Goal: Task Accomplishment & Management: Manage account settings

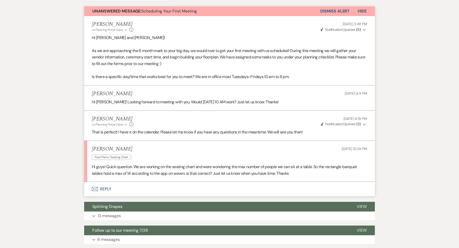
scroll to position [142, 0]
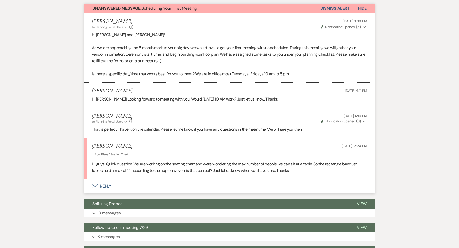
click at [121, 183] on button "Envelope Reply" at bounding box center [229, 186] width 291 height 14
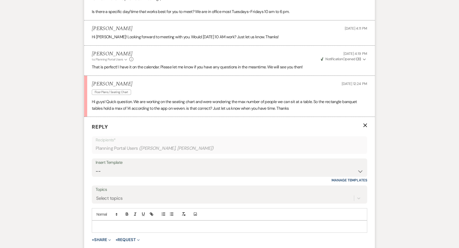
scroll to position [0, 0]
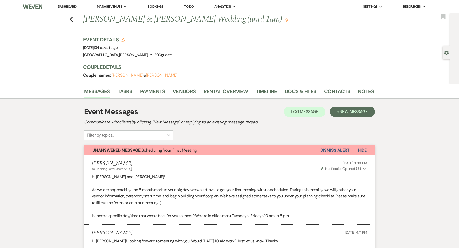
click at [68, 5] on link "Dashboard" at bounding box center [67, 6] width 18 height 4
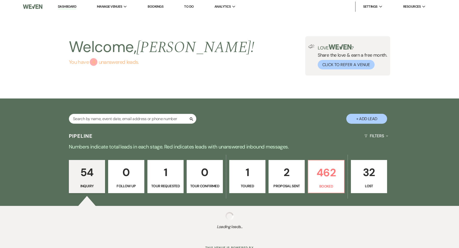
click at [120, 63] on link "You have 4 unanswered lead s ." at bounding box center [161, 62] width 185 height 8
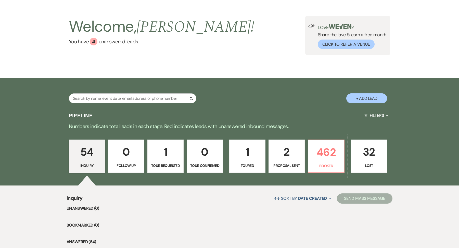
scroll to position [77, 0]
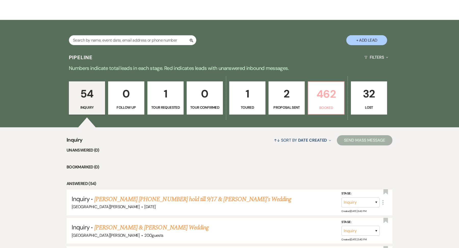
click at [317, 103] on link "462 Booked" at bounding box center [326, 97] width 37 height 33
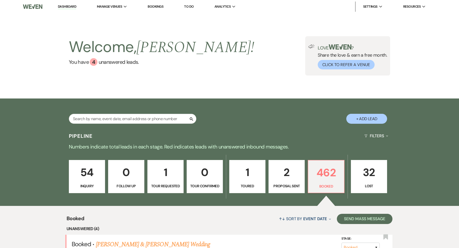
click at [363, 114] on div "Search + Add Lead" at bounding box center [229, 114] width 367 height 27
click at [363, 121] on button "+ Add Lead" at bounding box center [366, 119] width 41 height 10
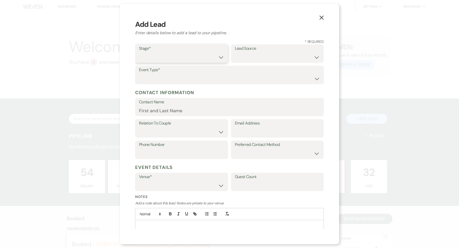
click at [181, 62] on select "Inquiry Follow Up Tour Requested Tour Confirmed Toured Proposal Sent Booked Lost" at bounding box center [181, 57] width 85 height 10
select select "7"
click at [139, 52] on select "Inquiry Follow Up Tour Requested Tour Confirmed Toured Proposal Sent Booked Lost" at bounding box center [181, 57] width 85 height 10
click at [268, 61] on select "Weven Venue Website Instagram Facebook Pinterest Google The Knot Wedding Wire H…" at bounding box center [277, 57] width 85 height 10
click at [235, 52] on select "Weven Venue Website Instagram Facebook Pinterest Google The Knot Wedding Wire H…" at bounding box center [277, 57] width 85 height 10
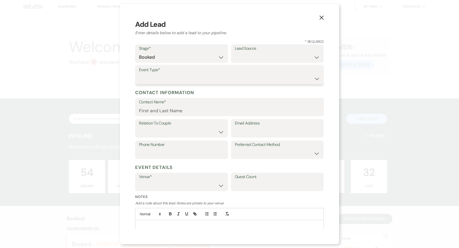
click at [182, 74] on select "Wedding Anniversary Party Baby Shower Bachelorette / Bachelor Party Birthday Pa…" at bounding box center [229, 79] width 181 height 10
select select "1"
click at [139, 74] on select "Wedding Anniversary Party Baby Shower Bachelorette / Bachelor Party Birthday Pa…" at bounding box center [229, 79] width 181 height 10
click at [163, 109] on input "Contact Name*" at bounding box center [229, 111] width 181 height 10
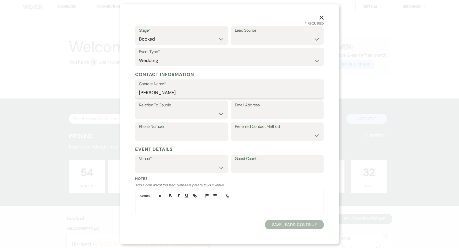
type input "Youssef Dobal"
click at [186, 114] on select "Couple Planner Parent of Couple Family Member Friend Other" at bounding box center [181, 114] width 85 height 10
select select "1"
click at [139, 109] on select "Couple Planner Parent of Couple Family Member Friend Other" at bounding box center [181, 114] width 85 height 10
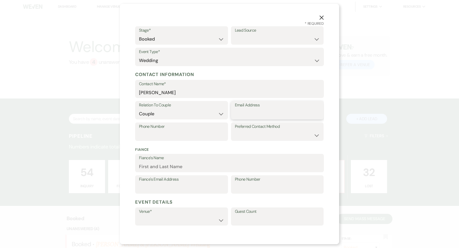
click at [251, 112] on input "Email Address" at bounding box center [277, 114] width 85 height 10
type input "Y_dobal@yahoo.com"
click at [195, 138] on input "Phone Number" at bounding box center [181, 135] width 85 height 10
type input "727-657-5189"
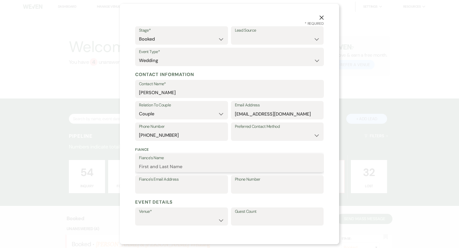
click at [186, 166] on input "Fiance's Name" at bounding box center [229, 167] width 181 height 10
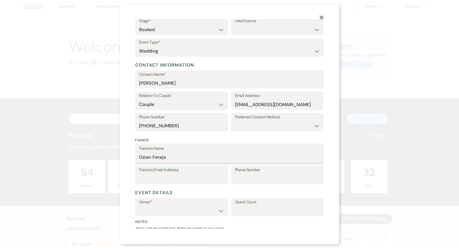
scroll to position [31, 0]
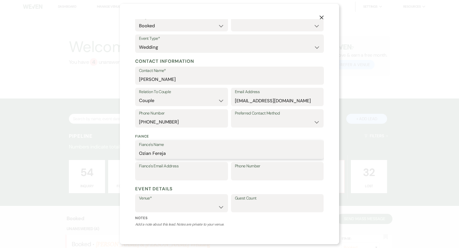
type input "Ozian Fereja"
click at [173, 176] on input "Fiance's Email Address" at bounding box center [181, 175] width 85 height 10
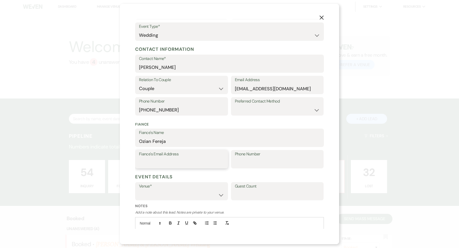
scroll to position [50, 0]
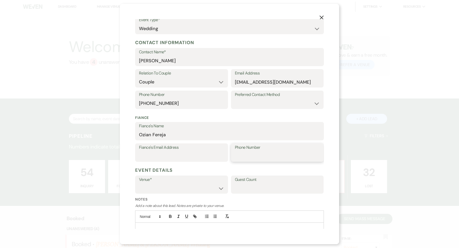
click at [243, 155] on input "Phone Number" at bounding box center [277, 156] width 85 height 10
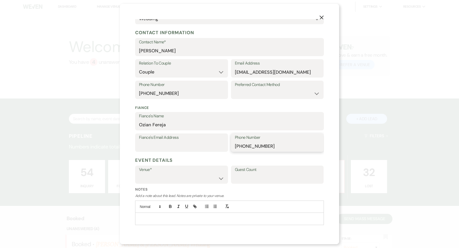
scroll to position [66, 0]
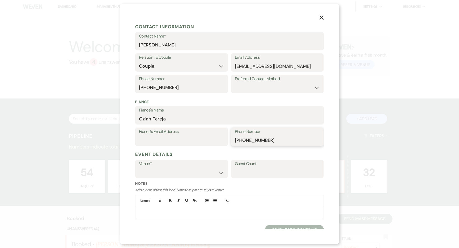
type input "614-815-1881"
click at [183, 169] on select "Stone Valley Meadows White Willow Meadows" at bounding box center [181, 172] width 85 height 10
select select "823"
click at [139, 167] on select "Stone Valley Meadows White Willow Meadows" at bounding box center [181, 172] width 85 height 10
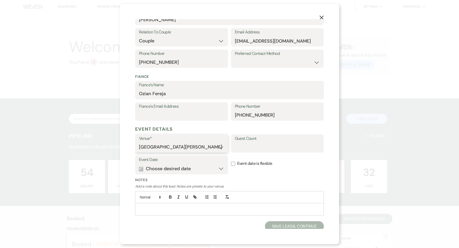
scroll to position [93, 0]
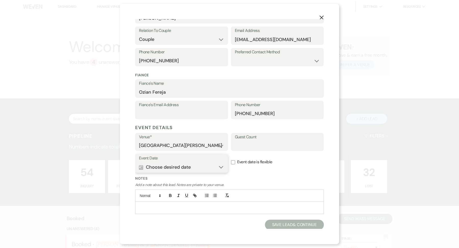
click at [174, 166] on button "Calendar Choose desired date Expand" at bounding box center [181, 167] width 85 height 10
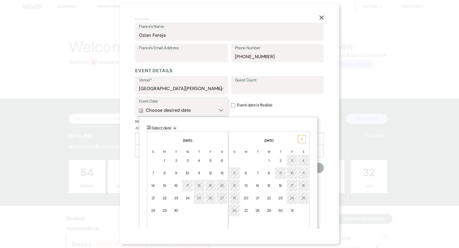
scroll to position [152, 0]
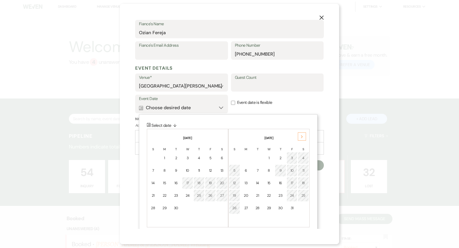
click at [301, 138] on div "Next" at bounding box center [302, 136] width 8 height 8
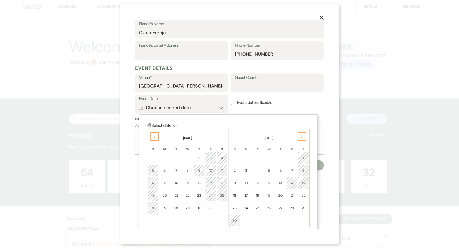
click at [235, 219] on div "30" at bounding box center [234, 220] width 5 height 5
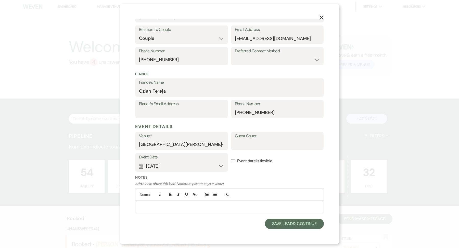
scroll to position [93, 0]
click at [210, 208] on p at bounding box center [229, 208] width 181 height 6
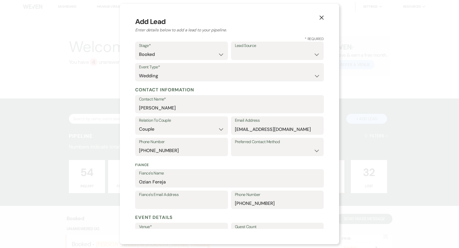
scroll to position [0, 0]
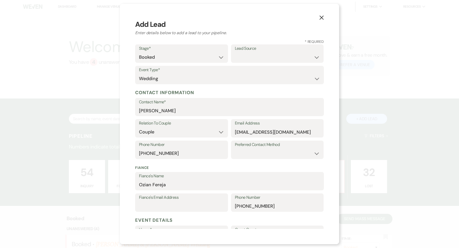
click at [321, 17] on use "button" at bounding box center [322, 18] width 4 height 4
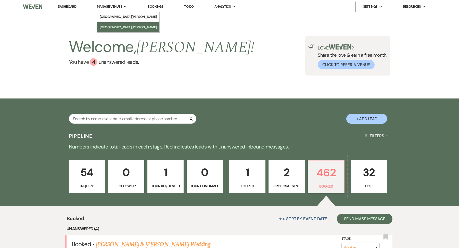
click at [108, 24] on link "[GEOGRAPHIC_DATA][PERSON_NAME]" at bounding box center [128, 27] width 62 height 10
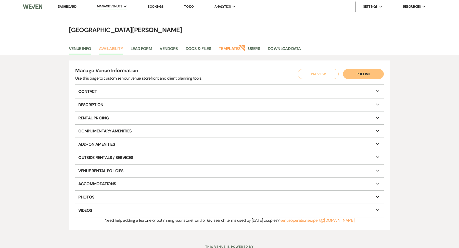
click at [108, 50] on link "Availability" at bounding box center [111, 50] width 24 height 10
select select "3"
select select "2026"
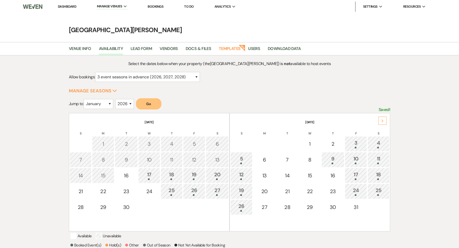
click at [381, 119] on icon "Next" at bounding box center [382, 120] width 3 height 3
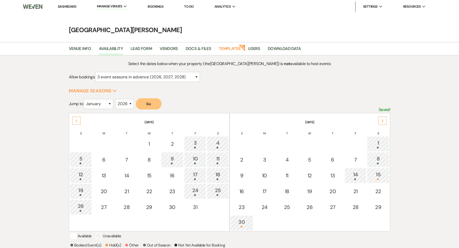
click at [243, 227] on td "30" at bounding box center [241, 222] width 23 height 15
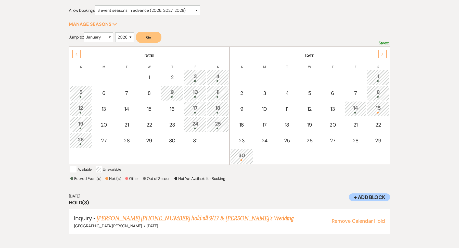
scroll to position [68, 0]
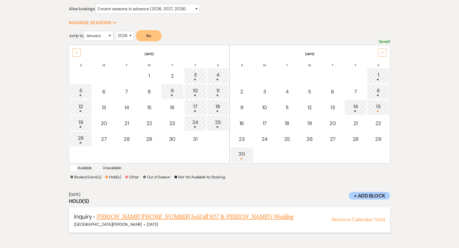
click at [192, 221] on link "Yusef 727-657-5189 hold till 9/17 & Fiance's Wedding" at bounding box center [195, 216] width 197 height 9
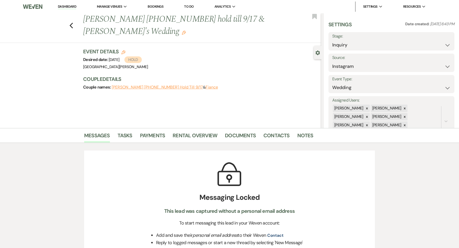
click at [186, 31] on icon "Edit" at bounding box center [184, 33] width 4 height 4
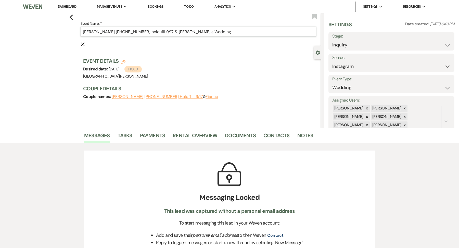
click at [201, 29] on input "[PERSON_NAME] [PHONE_NUMBER] hold till 9/17 & [PERSON_NAME]'s Wedding" at bounding box center [199, 32] width 236 height 10
drag, startPoint x: 165, startPoint y: 32, endPoint x: 82, endPoint y: 29, distance: 83.2
click at [82, 29] on input "[PERSON_NAME] [PHONE_NUMBER] hold till 9/17 & [PERSON_NAME]'s Wedding" at bounding box center [199, 32] width 236 height 10
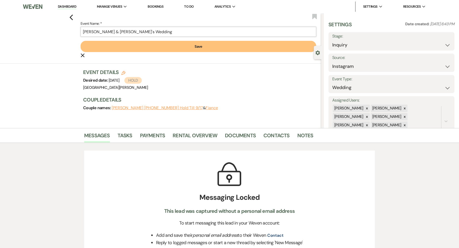
type input "Youssef Dobal & Ozian Fereja's Wedding"
click at [111, 44] on button "Save" at bounding box center [199, 46] width 236 height 11
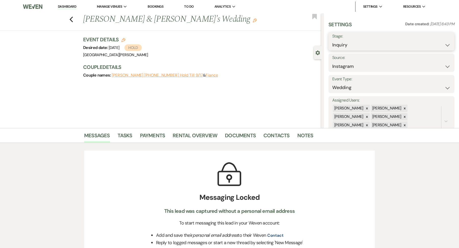
click at [406, 46] on select "Inquiry Follow Up Tour Requested Tour Confirmed Toured Proposal Sent Booked Lost" at bounding box center [391, 45] width 118 height 10
select select "7"
click at [332, 40] on select "Inquiry Follow Up Tour Requested Tour Confirmed Toured Proposal Sent Booked Lost" at bounding box center [391, 45] width 118 height 10
click at [438, 43] on button "Save" at bounding box center [441, 41] width 27 height 10
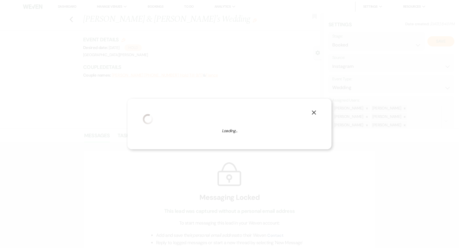
select select "1"
select select "823"
select select "false"
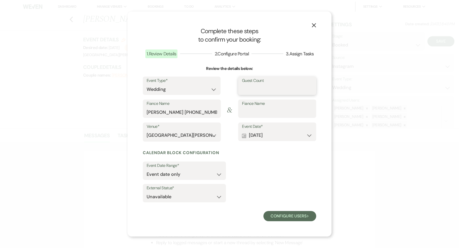
click at [254, 93] on input "Guest Count" at bounding box center [277, 89] width 70 height 10
click at [193, 115] on input "Yusef 727-657-5189 hold till 9/17" at bounding box center [182, 112] width 70 height 10
drag, startPoint x: 146, startPoint y: 113, endPoint x: 222, endPoint y: 114, distance: 75.5
click at [222, 114] on div "Fiance Name Yusef 727-657-5189 hold till 9/17 & Fiance Name" at bounding box center [229, 110] width 173 height 23
click at [214, 111] on input "Yusef 727-657-5189 hold till 9/17" at bounding box center [182, 112] width 70 height 10
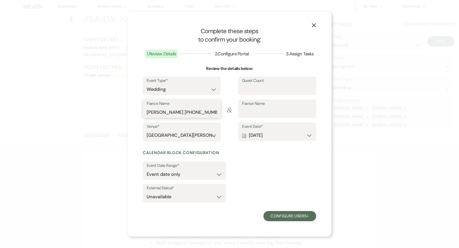
drag, startPoint x: 147, startPoint y: 111, endPoint x: 240, endPoint y: 112, distance: 93.1
click at [241, 114] on div "Fiance Name Yusef 727-657-5189 hold till 9/17 & Fiance Name" at bounding box center [229, 110] width 173 height 23
type input "[PERSON_NAME]"
type input "Ozian Fereja"
click at [298, 218] on button "Configure users Next" at bounding box center [290, 216] width 53 height 10
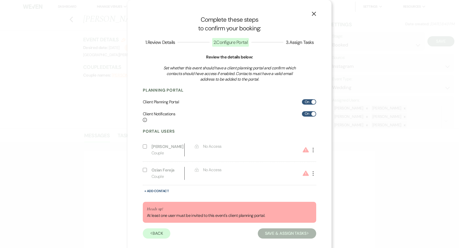
click at [312, 152] on icon "More" at bounding box center [313, 150] width 6 height 6
click at [319, 160] on use "button" at bounding box center [319, 160] width 4 height 4
select select "1"
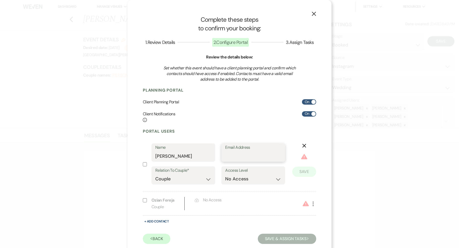
click at [237, 159] on input "Email Address" at bounding box center [253, 156] width 56 height 10
type input "[EMAIL_ADDRESS][DOMAIN_NAME]"
click at [310, 174] on button "Save" at bounding box center [304, 172] width 24 height 10
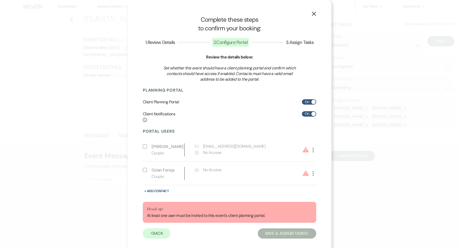
click at [313, 152] on use "button" at bounding box center [313, 150] width 1 height 5
click at [317, 156] on button "Pencil Edit" at bounding box center [322, 160] width 24 height 9
select select "1"
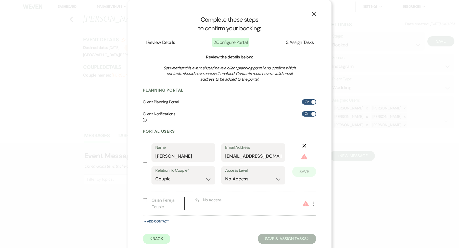
click at [143, 164] on input "Include on Planning Portal" at bounding box center [145, 164] width 4 height 4
checkbox input "true"
select select "6"
click at [303, 162] on button "Save" at bounding box center [304, 164] width 24 height 10
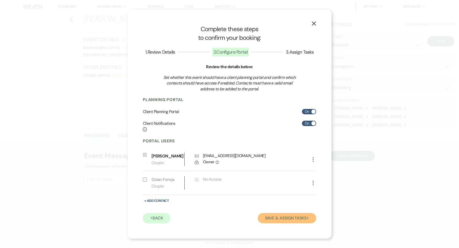
click at [302, 217] on button "Save & Assign Tasks Next" at bounding box center [287, 218] width 58 height 10
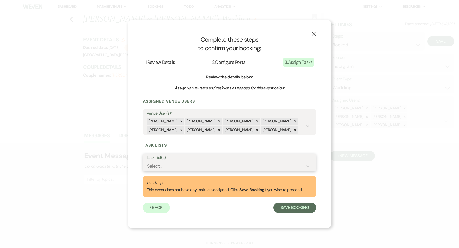
click at [190, 163] on div "Select..." at bounding box center [225, 166] width 156 height 9
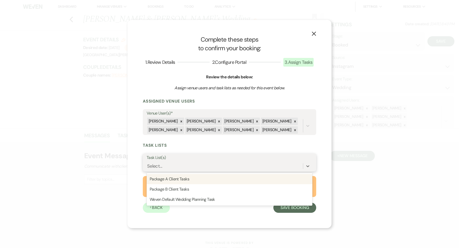
click at [182, 181] on div "Package A Client Tasks" at bounding box center [230, 179] width 166 height 10
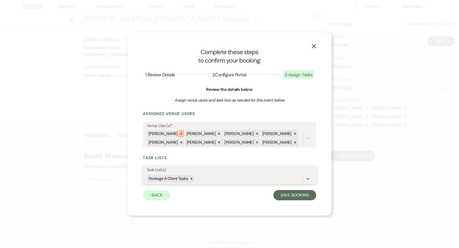
click at [180, 133] on icon at bounding box center [181, 134] width 2 height 2
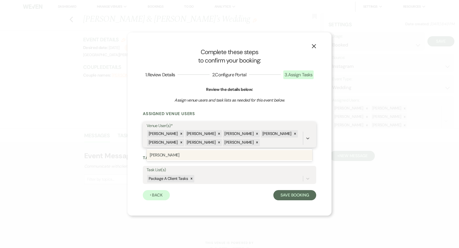
click at [179, 133] on div "Kevin Norman Angela Norman Jenna Stroud Tori Sipes Tessa Mullins Erin Cusick Br…" at bounding box center [225, 138] width 156 height 17
click at [180, 133] on icon at bounding box center [181, 134] width 2 height 2
click at [179, 133] on div at bounding box center [182, 133] width 6 height 7
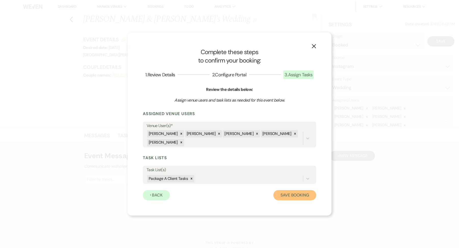
click at [305, 190] on button "Save Booking" at bounding box center [294, 195] width 43 height 10
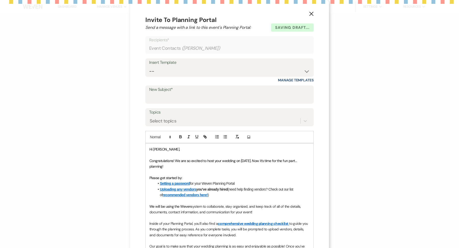
select select "7"
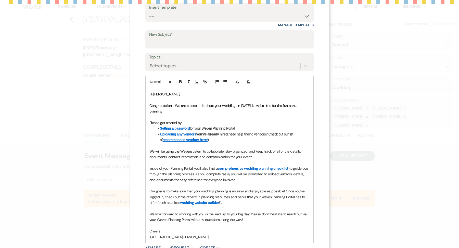
click at [197, 70] on form "Saving draft... Recipients* Event Contacts ( Youssef Dobal ) Insert Template --…" at bounding box center [229, 133] width 168 height 305
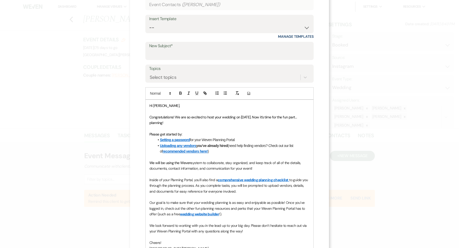
scroll to position [43, 0]
click at [188, 27] on select "-- Follow Up WWM Initial Inquiry Response Planning Portal Introduction (Booked …" at bounding box center [229, 28] width 161 height 10
select select "4633"
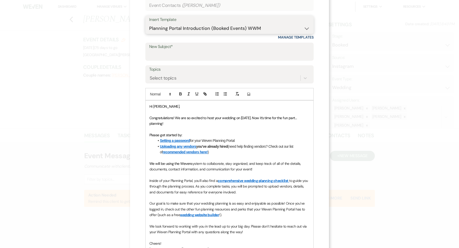
click at [149, 23] on select "-- Follow Up WWM Initial Inquiry Response Planning Portal Introduction (Booked …" at bounding box center [229, 28] width 161 height 10
type input "Welcome to Your Planning Portal - Let's Get Started!"
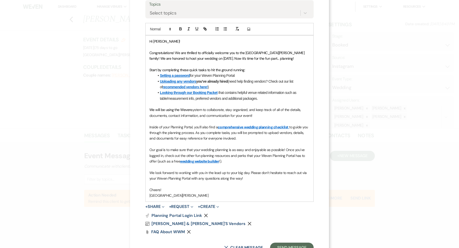
scroll to position [128, 0]
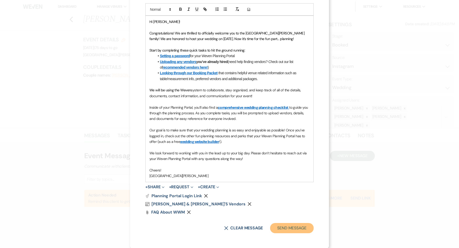
click at [290, 227] on button "Send Message" at bounding box center [292, 228] width 44 height 10
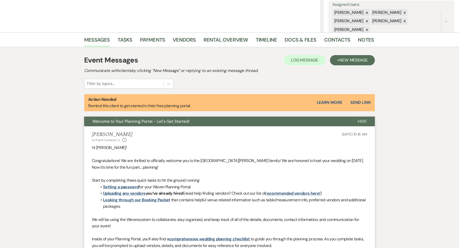
scroll to position [20, 0]
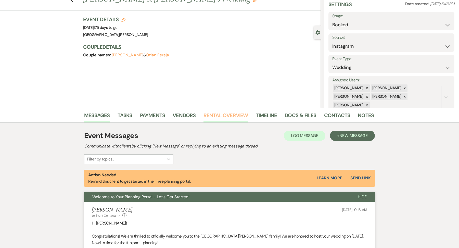
click at [240, 116] on link "Rental Overview" at bounding box center [226, 116] width 45 height 11
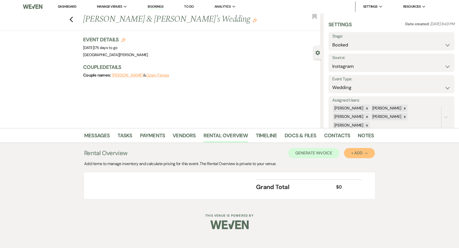
click at [358, 152] on div "+ Add Next" at bounding box center [359, 153] width 17 height 4
click at [356, 171] on button "Category" at bounding box center [357, 173] width 27 height 8
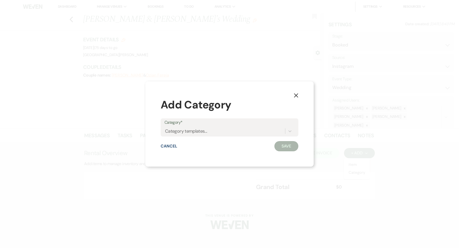
click at [244, 138] on div "Category* Category templates..." at bounding box center [230, 129] width 138 height 23
click at [236, 129] on div "Category templates..." at bounding box center [225, 131] width 121 height 9
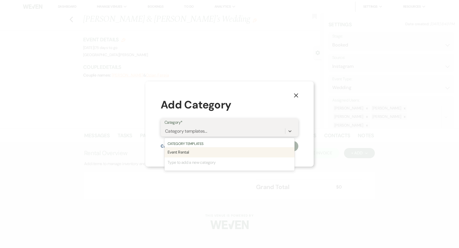
click at [217, 159] on div "Type to add a new category" at bounding box center [230, 162] width 130 height 10
click at [214, 151] on div "Event Rental" at bounding box center [230, 152] width 130 height 10
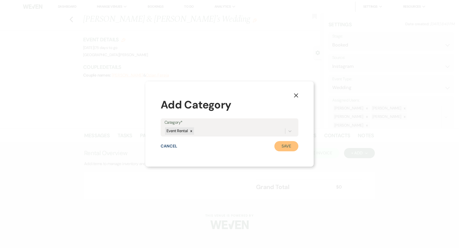
click at [283, 146] on button "Save" at bounding box center [286, 146] width 24 height 10
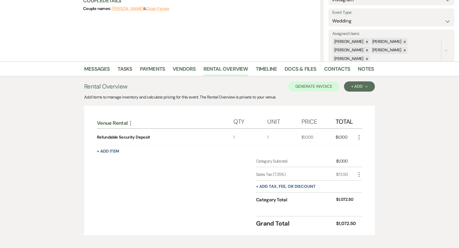
scroll to position [91, 0]
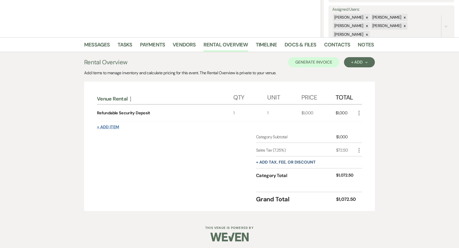
click at [111, 126] on button "+ Add Item" at bounding box center [108, 127] width 22 height 4
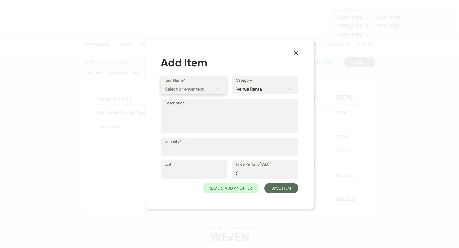
click at [184, 88] on div "Select or enter text..." at bounding box center [185, 88] width 41 height 7
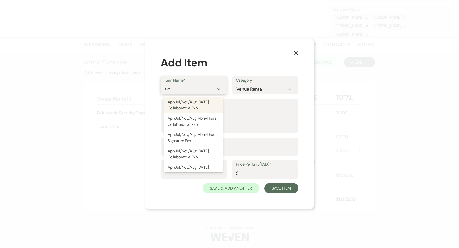
type input "nov"
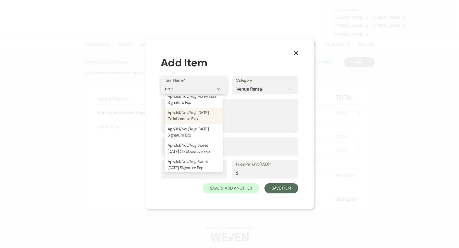
scroll to position [43, 0]
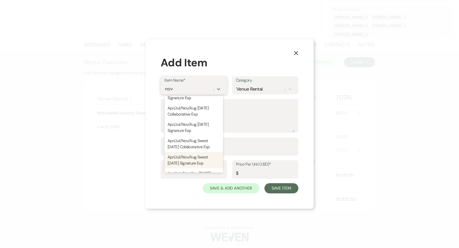
click at [204, 160] on div "Apr/Jul/Nov/Aug Sweet Sunday Signature Exp" at bounding box center [194, 160] width 59 height 16
type textarea "Venue Rental: 1PM - 12AM Seating for up to 350 guests Guest tables to accomodat…"
type input "1"
type input "11200"
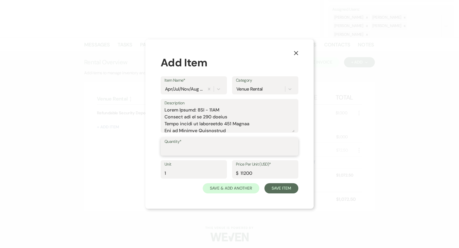
click at [188, 146] on input "Quantity*" at bounding box center [230, 150] width 130 height 10
type input "1"
drag, startPoint x: 256, startPoint y: 172, endPoint x: 236, endPoint y: 173, distance: 20.5
click at [236, 174] on div "Price Per Unit (USD)* $ 11200" at bounding box center [265, 169] width 66 height 18
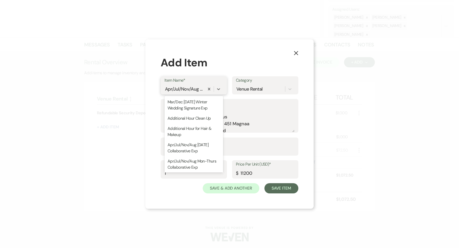
click at [193, 93] on div "Apr/Jul/Nov/Aug Sweet Sunday Signature Exp" at bounding box center [185, 88] width 40 height 9
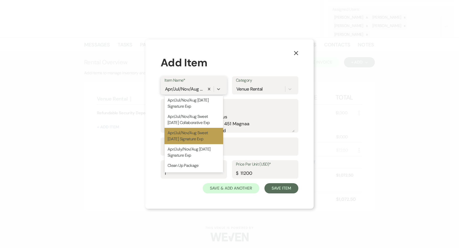
scroll to position [110, 0]
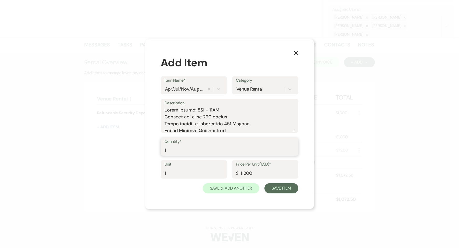
click at [284, 145] on input "1" at bounding box center [230, 150] width 130 height 10
drag, startPoint x: 253, startPoint y: 173, endPoint x: 239, endPoint y: 173, distance: 14.3
click at [239, 173] on input "11200" at bounding box center [265, 173] width 59 height 10
type input "6000"
click at [288, 187] on button "Save Item" at bounding box center [282, 188] width 34 height 10
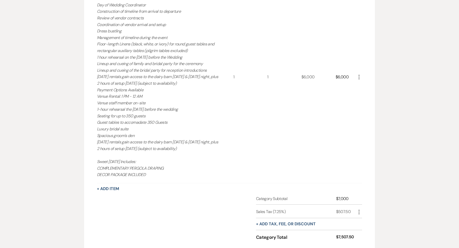
scroll to position [257, 0]
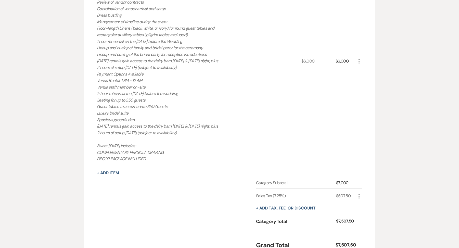
click at [357, 196] on icon "More" at bounding box center [359, 196] width 6 height 6
click at [112, 172] on button "+ Add Item" at bounding box center [108, 173] width 22 height 4
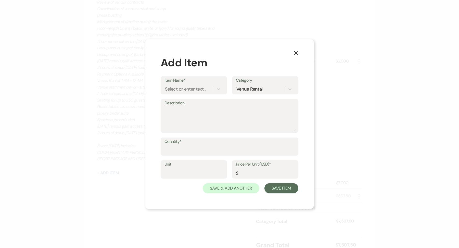
click at [187, 78] on label "Item Name*" at bounding box center [194, 80] width 59 height 7
click at [166, 85] on input "Item Name*" at bounding box center [165, 88] width 1 height 7
type input "earl"
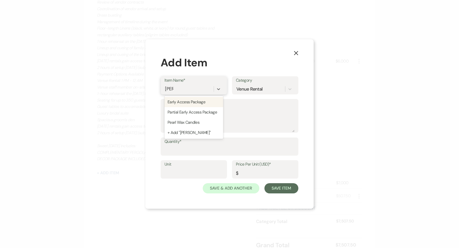
click at [183, 101] on div "Early Access Package" at bounding box center [194, 102] width 59 height 10
type textarea "- Groom’s Den and Bridal Suite access only - We will be here cleaning the other…"
type input "1"
type input "375"
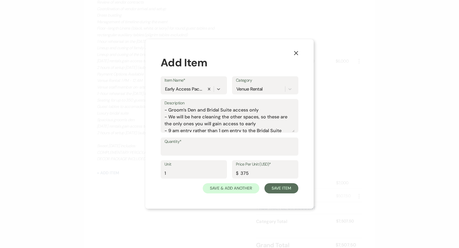
click at [168, 156] on div "Quantity*" at bounding box center [230, 146] width 138 height 18
click at [170, 153] on input "Quantity*" at bounding box center [230, 150] width 130 height 10
type input "1"
click at [273, 191] on button "Save Item" at bounding box center [282, 188] width 34 height 10
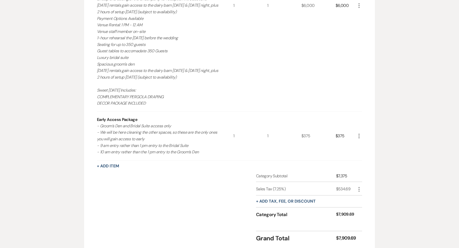
scroll to position [323, 0]
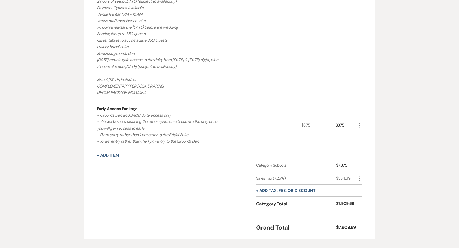
click at [360, 179] on icon "More" at bounding box center [359, 179] width 6 height 6
click at [363, 187] on icon "Pencil" at bounding box center [363, 189] width 3 height 4
select select "3"
select select "false"
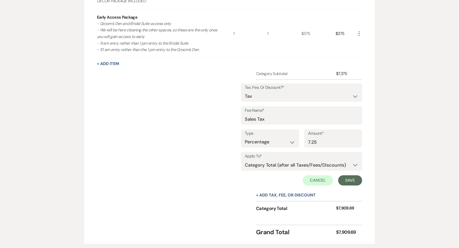
scroll to position [421, 0]
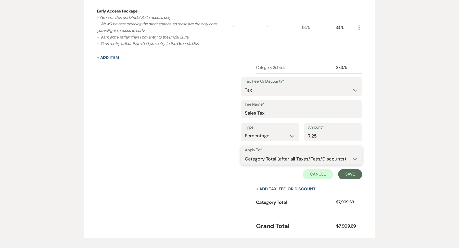
click at [282, 157] on select "Selected Items Category Subtotal (before all Taxes/Fees/Discounts) Category Tot…" at bounding box center [302, 159] width 114 height 10
select select "0"
click at [245, 154] on select "Selected Items Category Subtotal (before all Taxes/Fees/Discounts) Category Tot…" at bounding box center [302, 159] width 114 height 10
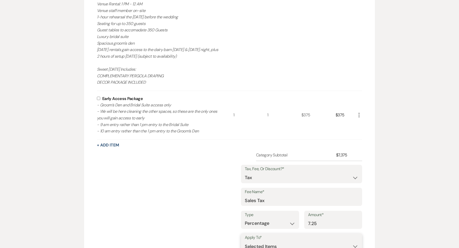
scroll to position [331, 0]
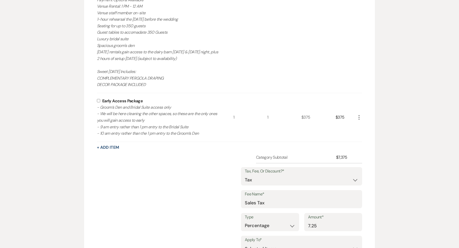
click at [99, 101] on input "checkbox" at bounding box center [98, 100] width 3 height 3
checkbox input "true"
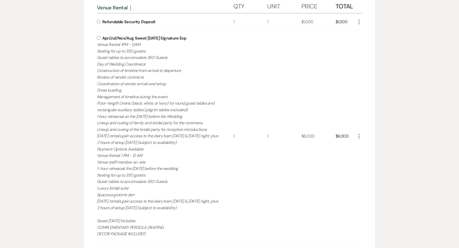
scroll to position [182, 0]
click at [100, 34] on div "Apr/Jul/Nov/Aug Sweet Sunday Signature Exp Venue Rental: 1PM - 12AM Seating for…" at bounding box center [165, 137] width 136 height 212
click at [100, 35] on div "Apr/Jul/Nov/Aug Sweet Sunday Signature Exp Venue Rental: 1PM - 12AM Seating for…" at bounding box center [165, 137] width 136 height 212
click at [99, 38] on input "checkbox" at bounding box center [98, 37] width 3 height 3
checkbox input "true"
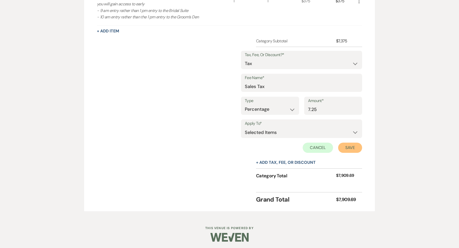
click at [350, 144] on button "Save" at bounding box center [350, 148] width 24 height 10
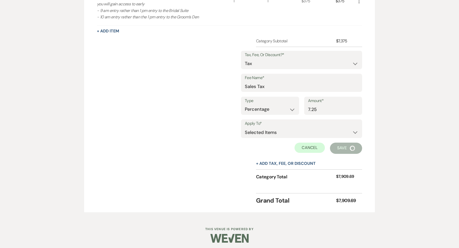
scroll to position [351, 0]
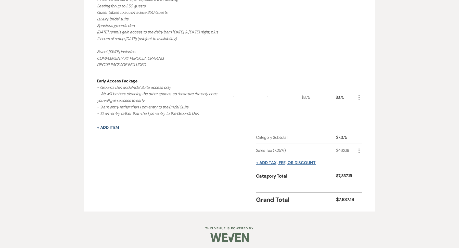
click at [294, 163] on button "+ Add tax, fee, or discount" at bounding box center [286, 163] width 60 height 4
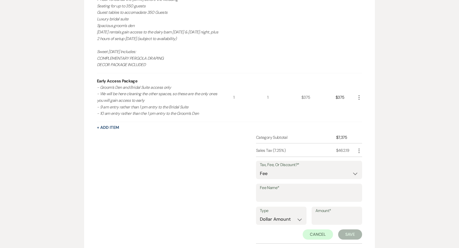
click at [272, 189] on label "Fee Name*" at bounding box center [309, 187] width 98 height 7
click at [272, 191] on input "Fee Name*" at bounding box center [309, 196] width 98 height 10
type input "2025 Booking Discount"
click at [278, 222] on select "Dollar Amount Percentage" at bounding box center [281, 219] width 43 height 10
select select "false"
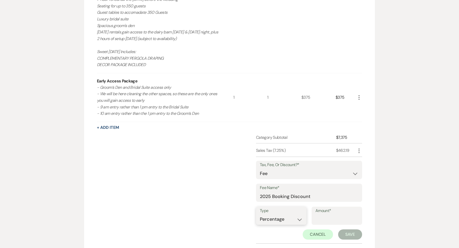
click at [260, 214] on select "Dollar Amount Percentage" at bounding box center [281, 219] width 43 height 10
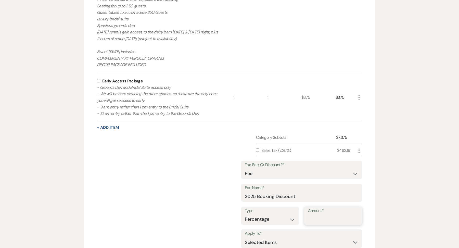
click at [314, 216] on input "Amount*" at bounding box center [333, 219] width 51 height 10
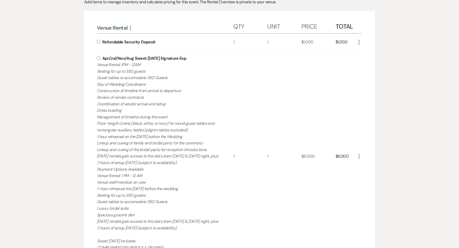
scroll to position [158, 0]
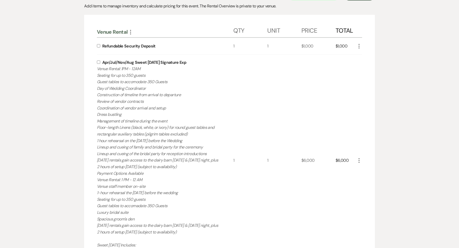
type input "15"
click at [97, 59] on div "Apr/Jul/Nov/Aug Sweet Sunday Signature Exp Venue Rental: 1PM - 12AM Seating for…" at bounding box center [165, 161] width 136 height 212
click at [98, 62] on input "checkbox" at bounding box center [98, 61] width 3 height 3
checkbox input "true"
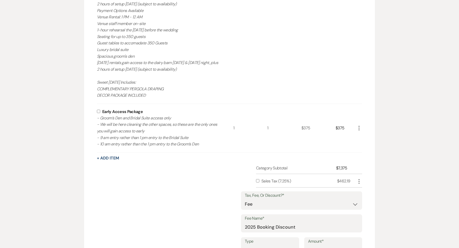
scroll to position [449, 0]
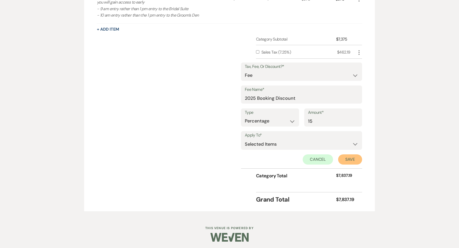
click at [347, 155] on button "Save" at bounding box center [350, 159] width 24 height 10
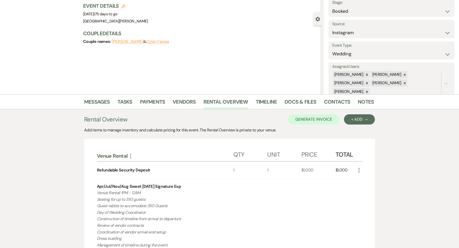
scroll to position [0, 0]
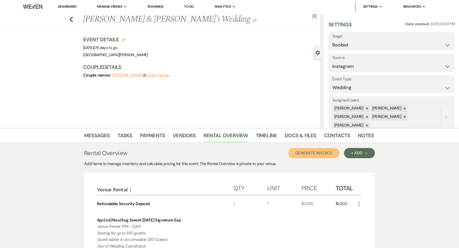
click at [307, 152] on button "Generate Invoice" at bounding box center [313, 153] width 51 height 10
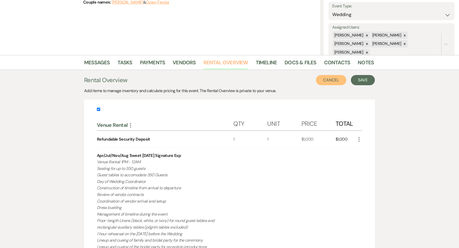
scroll to position [25, 0]
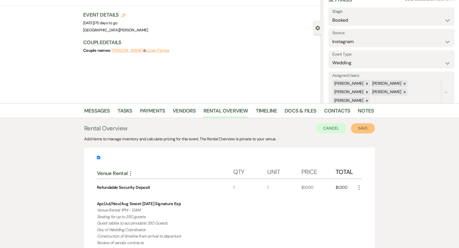
click at [362, 127] on button "Save" at bounding box center [363, 128] width 24 height 10
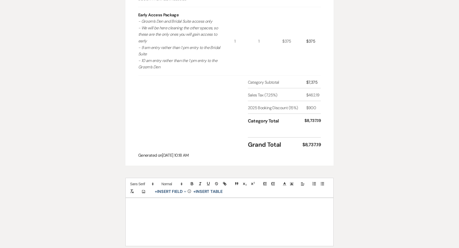
scroll to position [476, 0]
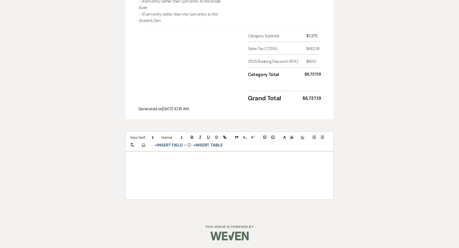
click at [173, 186] on div at bounding box center [230, 176] width 208 height 48
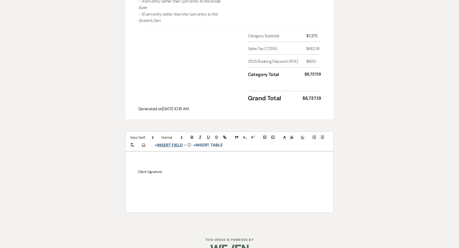
click at [172, 147] on button "+ Insert Field Expand" at bounding box center [170, 145] width 35 height 6
click at [171, 178] on button "Signature Field" at bounding box center [172, 174] width 38 height 9
select select "signatureField"
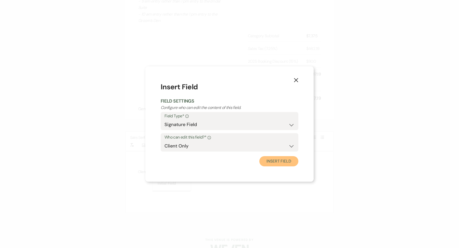
click at [265, 162] on button "Insert Field" at bounding box center [278, 161] width 39 height 10
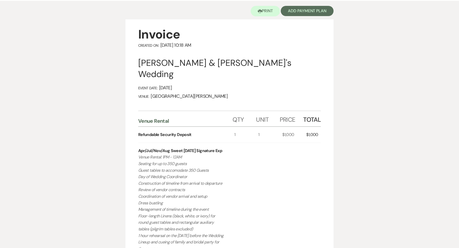
scroll to position [0, 0]
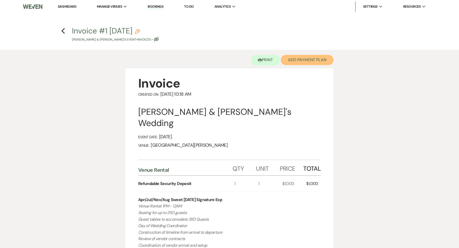
click at [322, 62] on button "Add Payment Plan" at bounding box center [307, 60] width 53 height 10
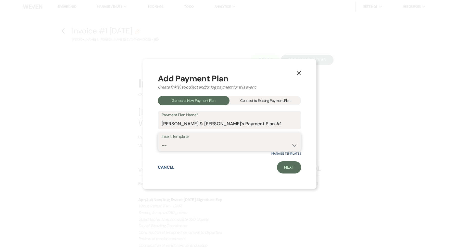
click at [202, 147] on select "-- Regular Payment Plan: Deposit & Security Deposit, 4 Payments Security Deposi…" at bounding box center [230, 145] width 136 height 10
select select "347"
click at [162, 140] on select "-- Regular Payment Plan: Deposit & Security Deposit, 4 Payments Security Deposi…" at bounding box center [230, 145] width 136 height 10
click at [289, 164] on link "Next" at bounding box center [289, 167] width 24 height 12
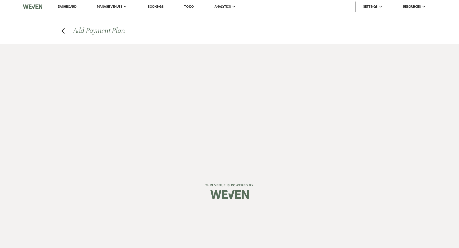
select select "28637"
select select "2"
select select "flat"
select select "true"
select select "client"
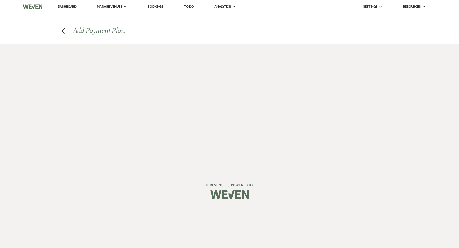
select select "weeks"
select select "client"
select select "days"
select select "2"
select select "percentage"
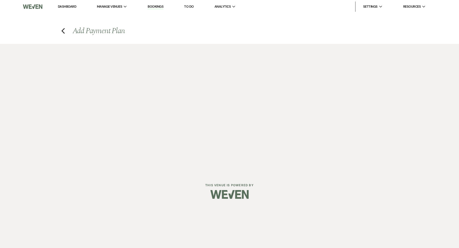
select select "true"
select select "client"
select select "weeks"
select select "client"
select select "days"
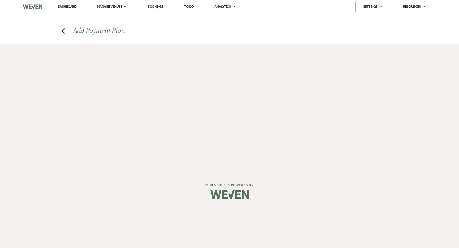
select select "2"
select select "percentage"
select select "true"
select select "client"
select select "weeks"
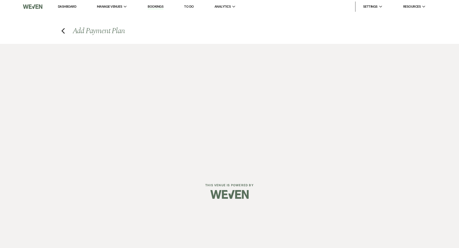
select select "client"
select select "days"
select select "2"
select select "percentage"
select select "true"
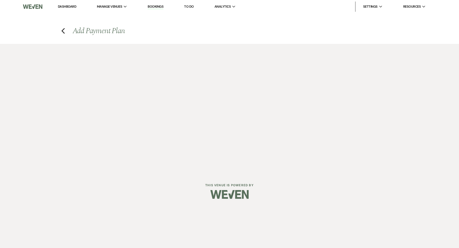
select select "client"
select select "weeks"
select select "client"
select select "days"
select select "2"
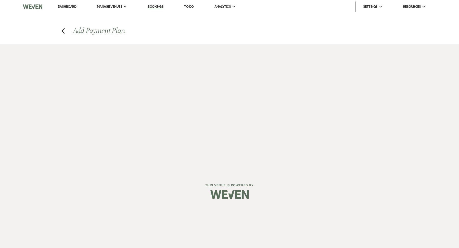
select select "percentage"
select select "true"
select select "client"
select select "days"
select select "client"
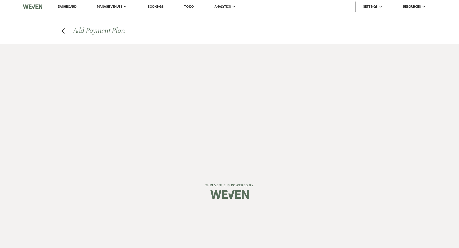
select select "weeks"
select select "2"
select select "flat"
select select "true"
select select "client"
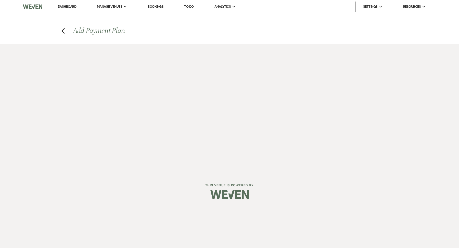
select select "days"
select select "client"
select select "weeks"
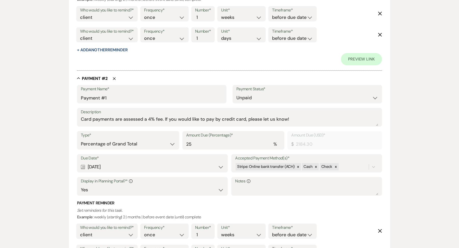
scroll to position [289, 0]
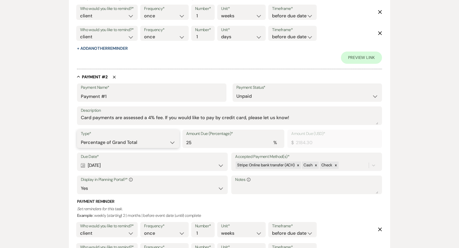
click at [161, 143] on select "Dollar Amount Percentage of Grand Total" at bounding box center [128, 142] width 95 height 10
select select "flat"
click at [81, 137] on select "Dollar Amount Percentage of Grand Total" at bounding box center [128, 142] width 95 height 10
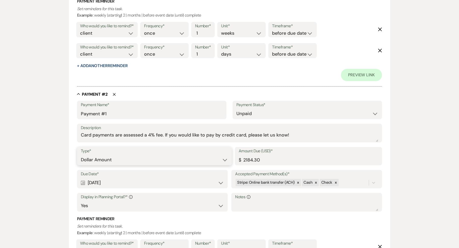
scroll to position [278, 0]
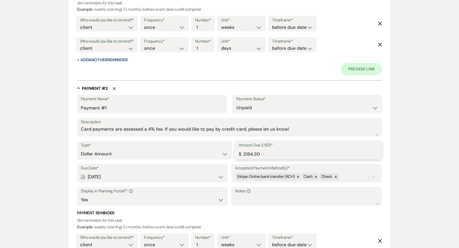
drag, startPoint x: 267, startPoint y: 154, endPoint x: 224, endPoint y: 152, distance: 43.2
click at [223, 153] on div "Type* Dollar Amount Percentage of Grand Total Amount Due (USD)* $ 2184.30" at bounding box center [229, 152] width 305 height 23
type input "8"
drag, startPoint x: 269, startPoint y: 151, endPoint x: 236, endPoint y: 151, distance: 32.7
click at [236, 151] on div "Amount Due (USD)* $ 934.30" at bounding box center [308, 150] width 147 height 18
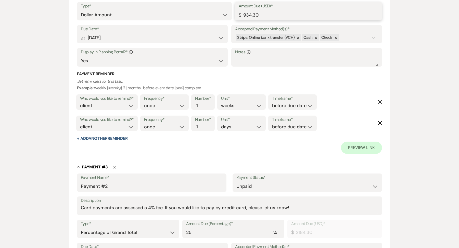
scroll to position [316, 0]
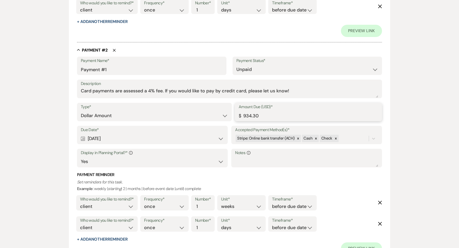
type input "934.30"
click at [118, 144] on div "Due Date* Calendar Nov 15, 2025 Expand Accepted Payment Method(s)* Stripe: Onli…" at bounding box center [229, 149] width 305 height 46
click at [117, 142] on div "Calendar Nov 15, 2025 Expand" at bounding box center [152, 139] width 143 height 10
select select "month"
select select "afterBookedDate"
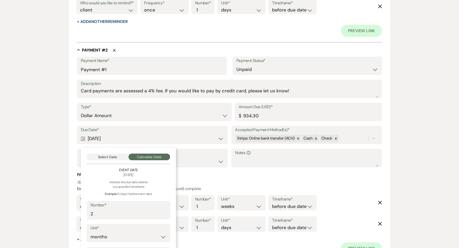
click at [116, 151] on div "Select Date Calculate Date Event Date November 30, 2025 Indicate the due date r…" at bounding box center [128, 217] width 95 height 138
click at [115, 154] on button "Select Date" at bounding box center [108, 157] width 42 height 7
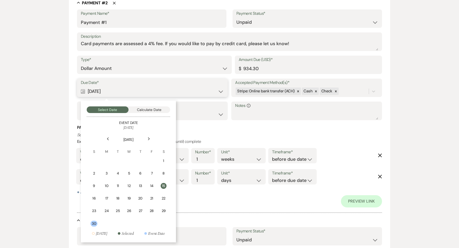
scroll to position [382, 0]
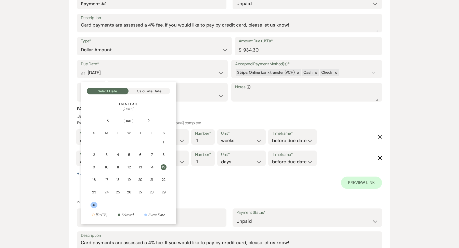
click at [108, 117] on div "Previous" at bounding box center [108, 120] width 8 height 8
click at [108, 118] on div "Previous" at bounding box center [108, 120] width 8 height 8
click at [145, 121] on div "Next" at bounding box center [149, 120] width 8 height 8
click at [127, 142] on div "1" at bounding box center [128, 142] width 5 height 5
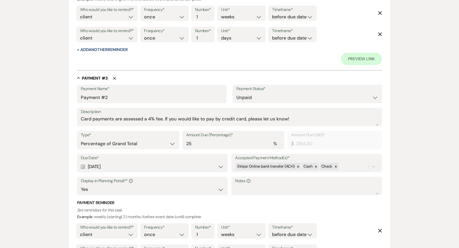
scroll to position [508, 0]
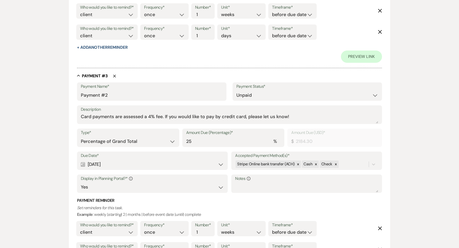
click at [131, 147] on div "Type* Dollar Amount Percentage of Grand Total Amount Due (Percentage)* % 25 Amo…" at bounding box center [229, 140] width 305 height 23
click at [131, 143] on select "Dollar Amount Percentage of Grand Total" at bounding box center [128, 141] width 95 height 10
select select "flat"
click at [81, 136] on select "Dollar Amount Percentage of Grand Total" at bounding box center [128, 141] width 95 height 10
drag, startPoint x: 279, startPoint y: 140, endPoint x: 222, endPoint y: 138, distance: 57.4
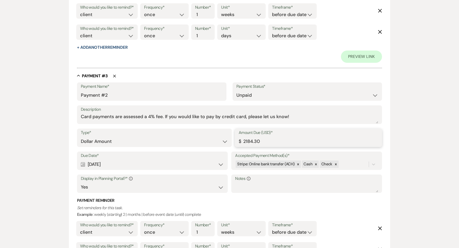
click at [221, 138] on div "Type* Dollar Amount Percentage of Grand Total Amount Due (USD)* $ 2184.30" at bounding box center [229, 140] width 305 height 23
paste input "93"
type input "934.30"
click at [123, 143] on select "Dollar Amount Percentage of Grand Total" at bounding box center [154, 141] width 147 height 10
click at [105, 163] on div "Calendar Mar 30, 2025 Expand" at bounding box center [152, 164] width 143 height 10
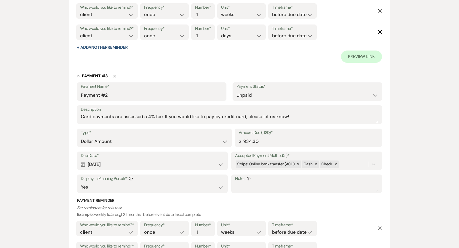
select select "month"
select select "beforeEventDate"
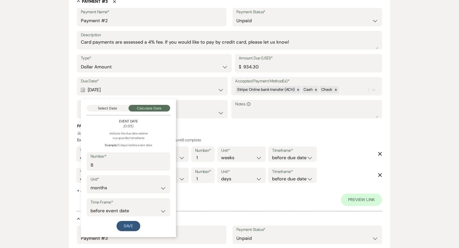
scroll to position [583, 0]
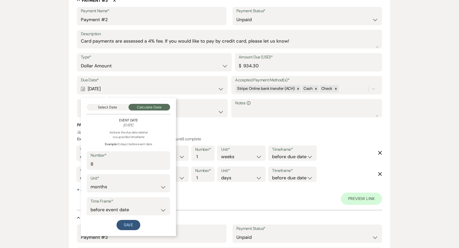
click at [109, 110] on div "Select Date Calculate Date Event Date November 30, 2025 Indicate the due date r…" at bounding box center [128, 167] width 95 height 138
click at [109, 105] on button "Select Date" at bounding box center [108, 107] width 42 height 7
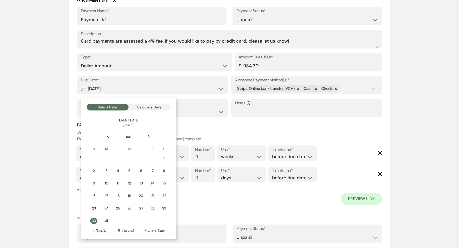
click at [147, 132] on div "Next" at bounding box center [149, 136] width 8 height 8
click at [147, 133] on div "Next" at bounding box center [149, 136] width 8 height 8
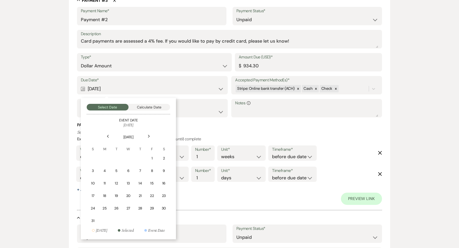
click at [147, 133] on div "Next" at bounding box center [149, 136] width 8 height 8
click at [130, 183] on div "15" at bounding box center [128, 183] width 5 height 5
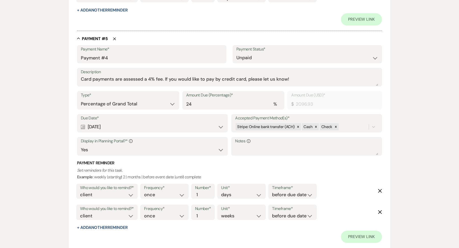
scroll to position [969, 0]
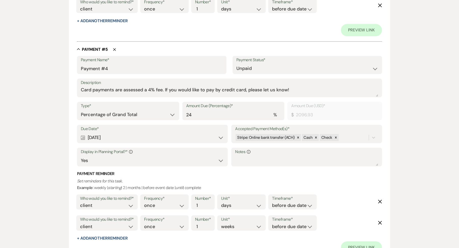
click at [113, 48] on icon "Delete" at bounding box center [114, 49] width 3 height 3
type input "Security Deposit"
select select "flat"
type input "1000.00"
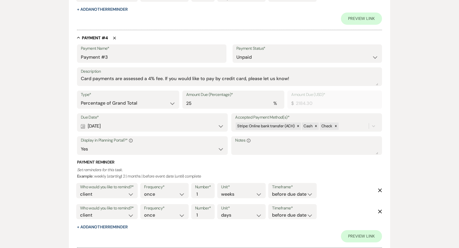
scroll to position [762, 0]
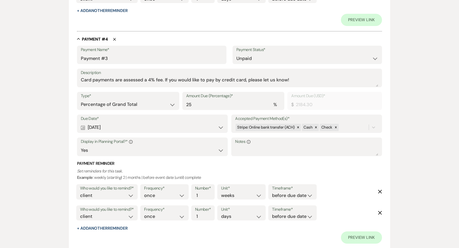
click at [121, 128] on div "Calendar May 30, 2025 Expand" at bounding box center [152, 127] width 143 height 10
select select "month"
select select "beforeEventDate"
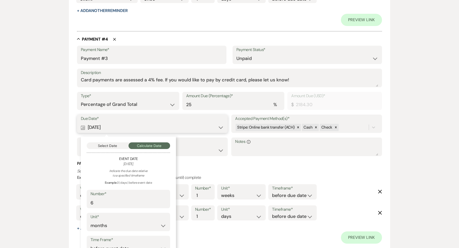
click at [114, 146] on button "Select Date" at bounding box center [108, 145] width 42 height 7
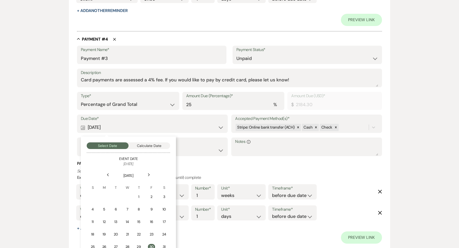
click at [146, 174] on div "Next" at bounding box center [149, 175] width 8 height 8
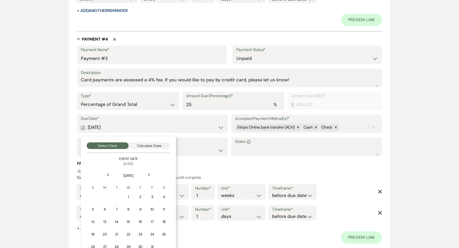
click at [146, 174] on div "Next" at bounding box center [149, 175] width 8 height 8
click at [162, 196] on td "1" at bounding box center [164, 197] width 11 height 12
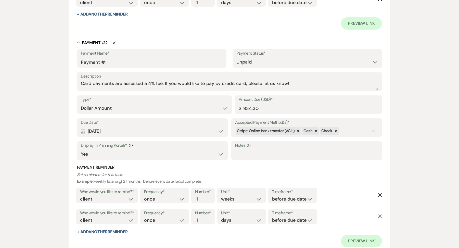
scroll to position [331, 0]
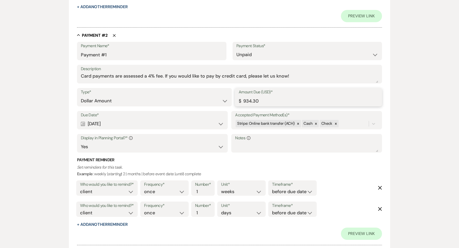
drag, startPoint x: 268, startPoint y: 104, endPoint x: 212, endPoint y: 102, distance: 55.4
click at [212, 102] on div "Type* Dollar Amount Percentage of Grand Total Amount Due (USD)* $ 934.30" at bounding box center [229, 99] width 305 height 23
drag, startPoint x: 262, startPoint y: 97, endPoint x: 274, endPoint y: 107, distance: 15.1
click at [274, 107] on div "Amount Due (USD)* $ 1245.73" at bounding box center [308, 99] width 147 height 23
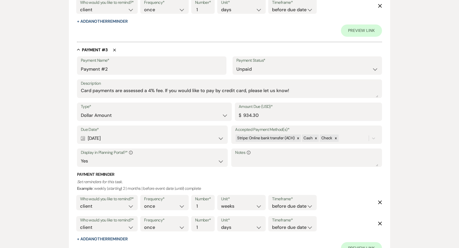
scroll to position [546, 0]
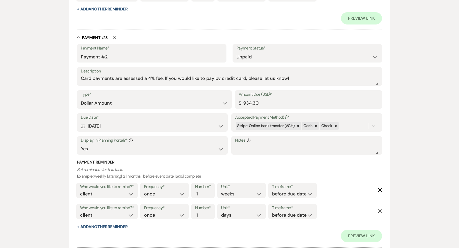
type input "1245.73"
drag, startPoint x: 267, startPoint y: 102, endPoint x: 206, endPoint y: 101, distance: 60.7
click at [206, 102] on div "Type* Dollar Amount Percentage of Grand Total Amount Due (USD)* $ 934.30" at bounding box center [229, 101] width 305 height 23
paste input "1245.73"
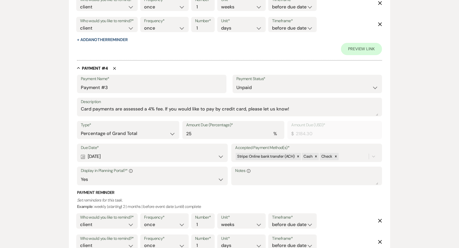
scroll to position [750, 0]
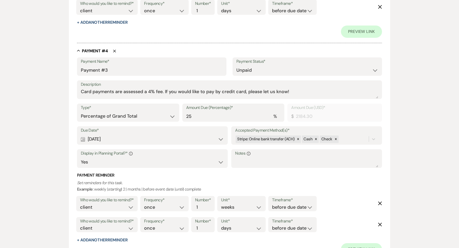
type input "1245.73"
click at [123, 116] on select "Dollar Amount Percentage of Grand Total" at bounding box center [128, 116] width 95 height 10
select select "flat"
click at [81, 111] on select "Dollar Amount Percentage of Grand Total" at bounding box center [128, 116] width 95 height 10
drag, startPoint x: 287, startPoint y: 113, endPoint x: 232, endPoint y: 113, distance: 55.1
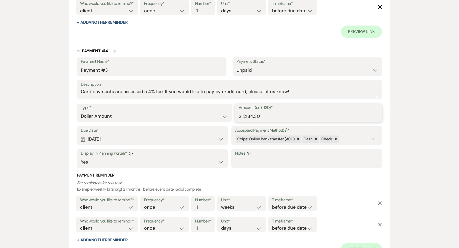
click at [232, 113] on div "Type* Dollar Amount Percentage of Grand Total Amount Due (USD)* $ 2184.30" at bounding box center [229, 115] width 305 height 23
paste input "1245.73"
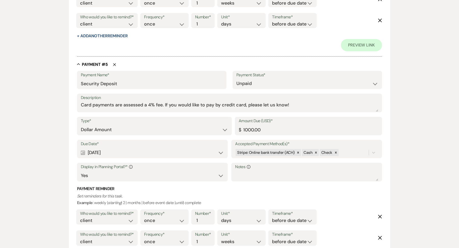
scroll to position [956, 0]
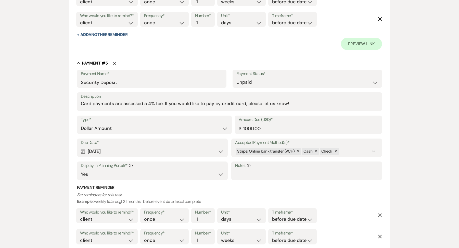
type input "1245.73"
click at [133, 151] on div "Calendar Sep 01, 2025 Expand" at bounding box center [152, 151] width 143 height 10
select select "day"
select select "beforeEventDate"
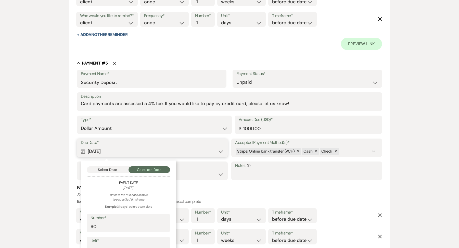
click at [109, 166] on button "Select Date" at bounding box center [108, 169] width 42 height 7
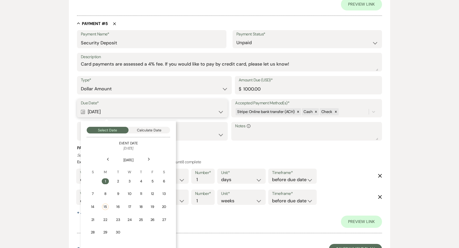
scroll to position [996, 0]
click at [147, 157] on div "Next" at bounding box center [149, 159] width 8 height 8
click at [164, 180] on div "1" at bounding box center [164, 180] width 4 height 5
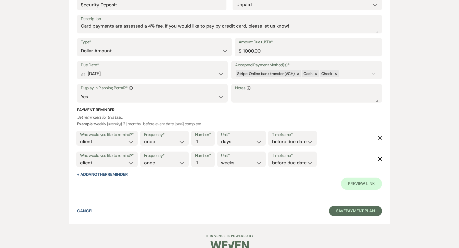
scroll to position [1041, 0]
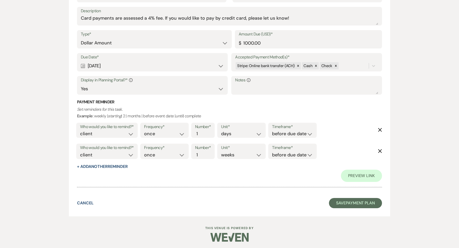
click at [355, 202] on button "Save Payment Plan" at bounding box center [355, 203] width 53 height 10
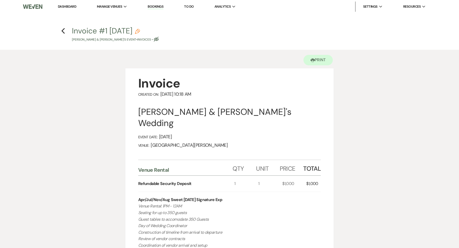
click at [59, 29] on h4 "Previous Invoice #1 9-15-2025 Pencil Youssef Dobal & Ozian Fereja's Event • Inv…" at bounding box center [229, 34] width 367 height 17
click at [62, 30] on use "button" at bounding box center [62, 31] width 3 height 6
select select "7"
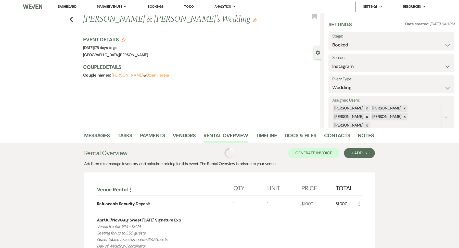
scroll to position [25, 0]
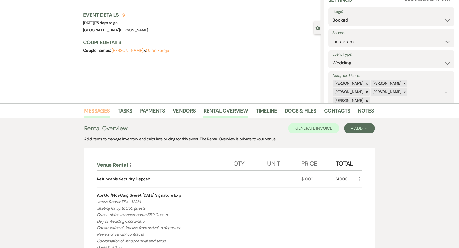
click at [100, 109] on link "Messages" at bounding box center [97, 112] width 26 height 11
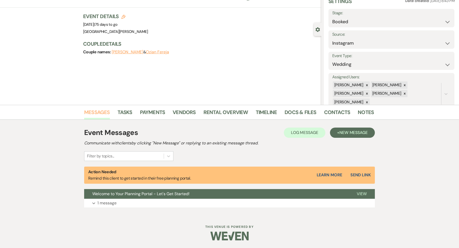
scroll to position [22, 0]
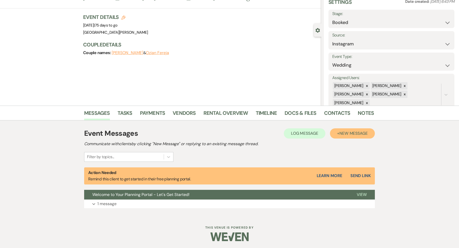
click at [359, 135] on span "New Message" at bounding box center [354, 133] width 28 height 5
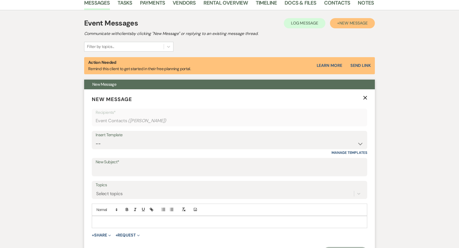
scroll to position [140, 0]
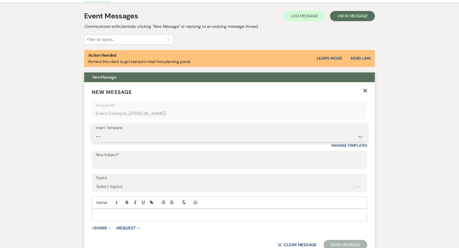
click at [120, 136] on select "-- Follow Up WWM Initial Inquiry Response Planning Portal Introduction (Booked …" at bounding box center [230, 137] width 268 height 10
select select "4637"
click at [96, 132] on select "-- Follow Up WWM Initial Inquiry Response Planning Portal Introduction (Booked …" at bounding box center [230, 137] width 268 height 10
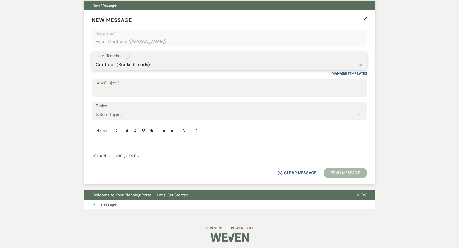
type input "Your Contract for White Willow Meadows!"
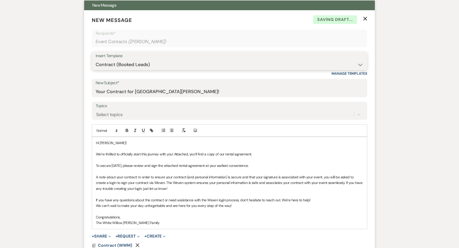
scroll to position [212, 0]
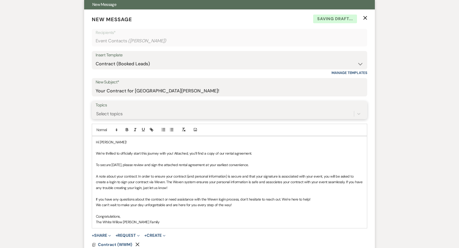
click at [119, 109] on div "Select topics" at bounding box center [225, 113] width 258 height 9
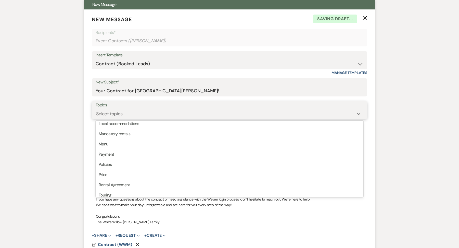
scroll to position [107, 0]
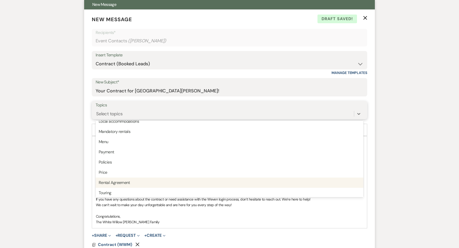
click at [110, 185] on div "Rental Agreement" at bounding box center [230, 183] width 268 height 10
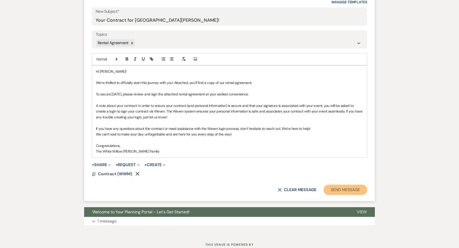
click at [333, 185] on button "Send Message" at bounding box center [346, 190] width 44 height 10
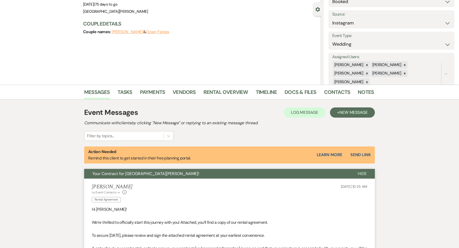
scroll to position [0, 0]
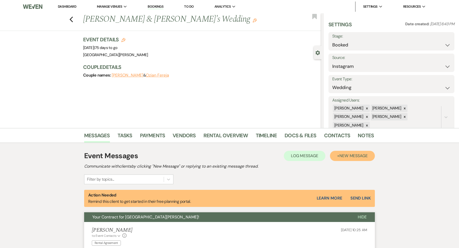
click at [352, 158] on span "New Message" at bounding box center [354, 155] width 28 height 5
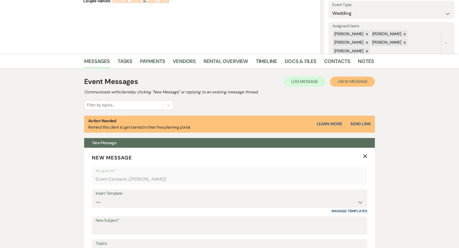
scroll to position [96, 0]
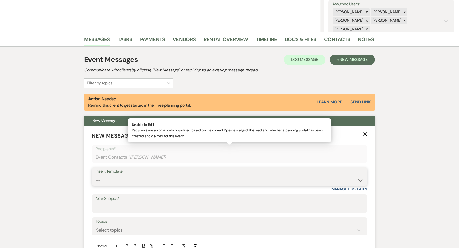
click at [123, 180] on select "-- Follow Up WWM Initial Inquiry Response Planning Portal Introduction (Booked …" at bounding box center [230, 180] width 268 height 10
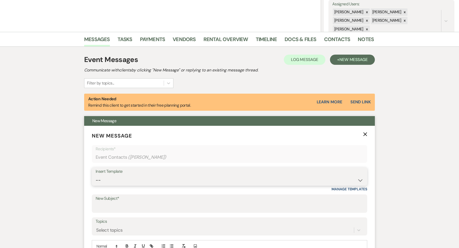
select select "5027"
click at [96, 175] on select "-- Follow Up WWM Initial Inquiry Response Planning Portal Introduction (Booked …" at bounding box center [230, 180] width 268 height 10
type input "Your Invoice & Payment Plan for White Willow Meadows!"
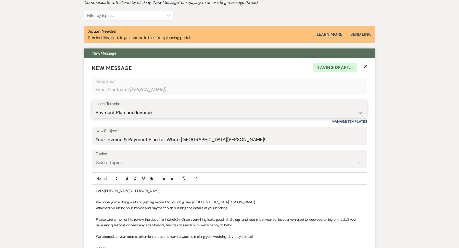
scroll to position [181, 0]
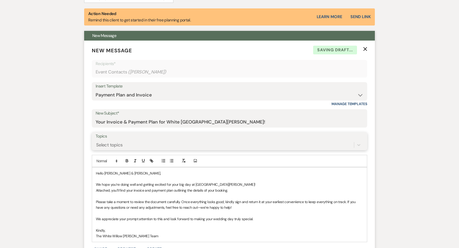
click at [124, 145] on div "Select topics" at bounding box center [225, 144] width 258 height 9
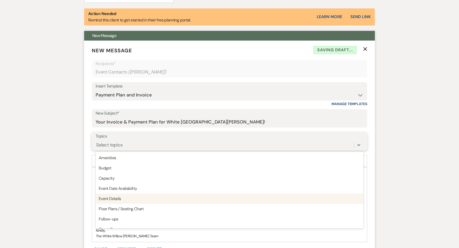
scroll to position [129, 0]
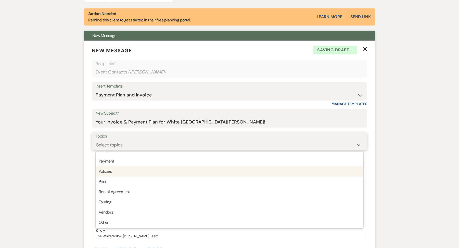
click at [109, 163] on div "Payment" at bounding box center [230, 161] width 268 height 10
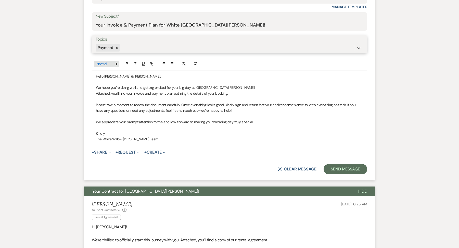
scroll to position [295, 0]
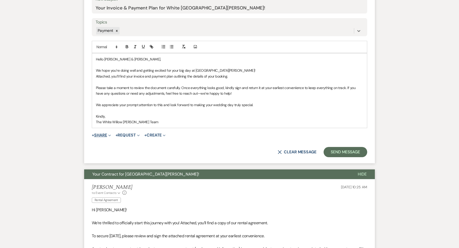
click at [105, 133] on button "+ Share Expand" at bounding box center [101, 135] width 19 height 4
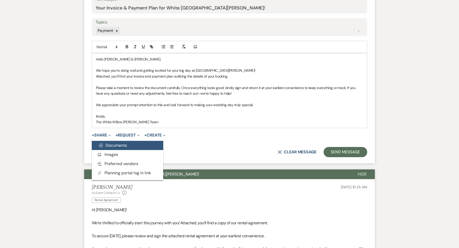
click at [105, 143] on span "Doc Upload Documents" at bounding box center [112, 145] width 29 height 5
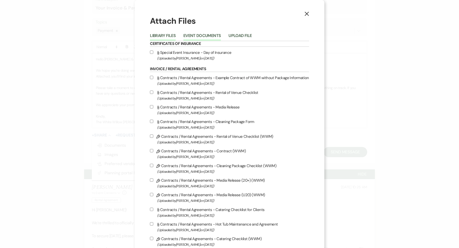
click at [211, 34] on button "Event Documents" at bounding box center [201, 37] width 37 height 7
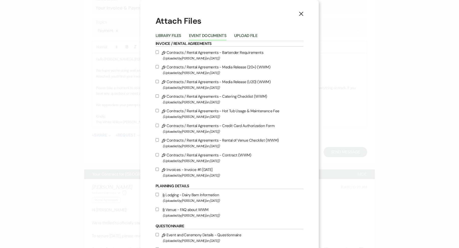
click at [185, 175] on span "(Uploaded by Ashley Norman on Sep 15th, 2025 )" at bounding box center [233, 175] width 141 height 6
click at [159, 171] on input "Pencil Invoices - Invoice #1 9-15-2025 (Uploaded by Ashley Norman on Sep 15th, …" at bounding box center [157, 169] width 3 height 3
checkbox input "true"
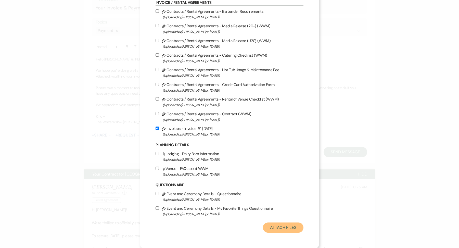
click at [289, 229] on button "Attach Files" at bounding box center [283, 227] width 41 height 10
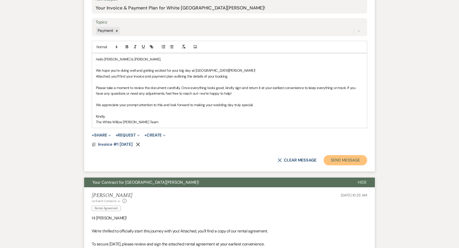
click at [344, 160] on button "Send Message" at bounding box center [346, 160] width 44 height 10
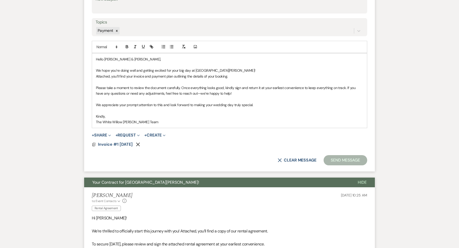
scroll to position [106, 0]
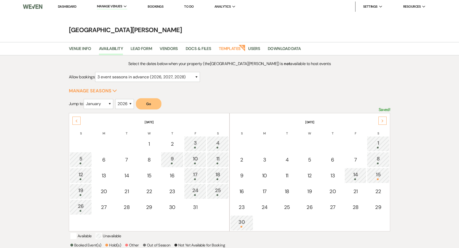
select select "3"
select select "2026"
click at [109, 105] on select "January February March April May June July August September October November De…" at bounding box center [99, 104] width 30 height 10
select select "5"
click at [85, 99] on select "January February March April May June July August September October November De…" at bounding box center [99, 104] width 30 height 10
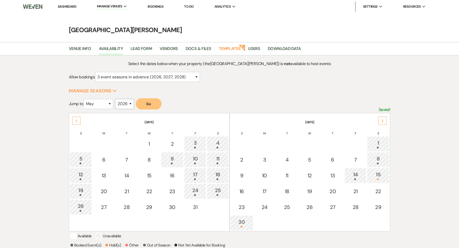
click at [125, 107] on select "2025 2026 2027 2028 2029" at bounding box center [124, 104] width 19 height 10
select select "2027"
click at [116, 99] on select "2025 2026 2027 2028 2029" at bounding box center [124, 104] width 19 height 10
click at [153, 105] on button "Go" at bounding box center [149, 103] width 26 height 11
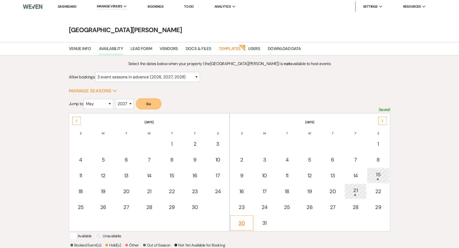
click at [244, 223] on div "30" at bounding box center [241, 223] width 17 height 8
select select "other"
select select "false"
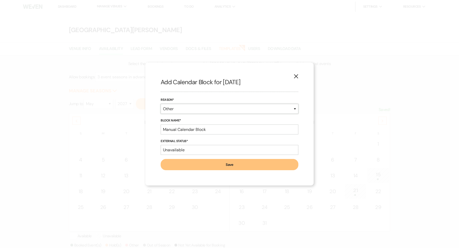
click at [206, 113] on select "Booked Event Hold Other" at bounding box center [230, 109] width 138 height 10
select select "bookedEvent"
click at [161, 114] on select "Booked Event Hold Other" at bounding box center [230, 109] width 138 height 10
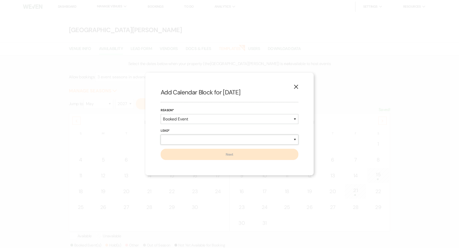
click at [187, 142] on select "New Lead Existing Lead" at bounding box center [230, 140] width 138 height 10
select select "newLead"
click at [161, 135] on select "New Lead Existing Lead" at bounding box center [230, 140] width 138 height 10
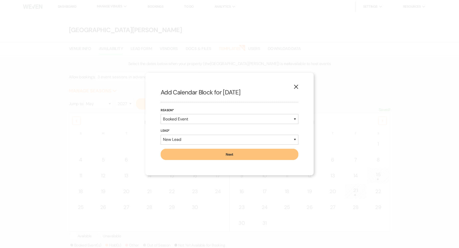
click at [221, 155] on button "Next" at bounding box center [230, 154] width 138 height 11
select select "7"
select select "823"
select select "false"
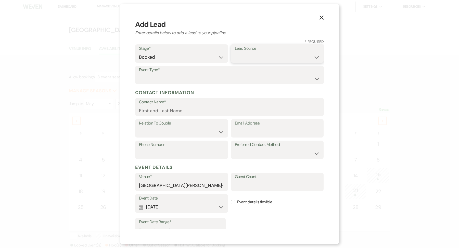
click at [252, 55] on select "Weven Venue Website Instagram Facebook Pinterest Google The Knot Wedding Wire H…" at bounding box center [277, 57] width 85 height 10
click at [184, 82] on select "Wedding Anniversary Party Baby Shower Bachelorette / Bachelor Party Birthday Pa…" at bounding box center [229, 79] width 181 height 10
select select "1"
click at [139, 74] on select "Wedding Anniversary Party Baby Shower Bachelorette / Bachelor Party Birthday Pa…" at bounding box center [229, 79] width 181 height 10
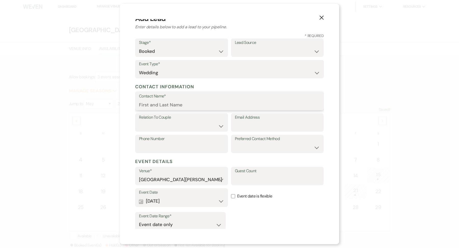
click at [165, 107] on input "Contact Name*" at bounding box center [229, 105] width 181 height 10
type input "Katelyn Petrycki"
click at [168, 126] on select "Couple Planner Parent of Couple Family Member Friend Other" at bounding box center [181, 126] width 85 height 10
select select "1"
click at [139, 121] on select "Couple Planner Parent of Couple Family Member Friend Other" at bounding box center [181, 126] width 85 height 10
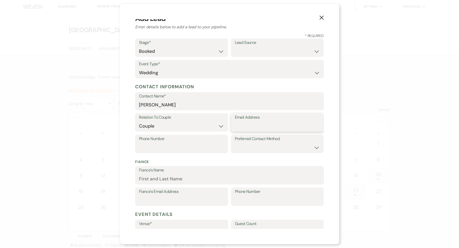
click at [269, 126] on input "Email Address" at bounding box center [277, 126] width 85 height 10
type input "klpetrycki@gmail.com"
click at [162, 150] on input "Phone Number" at bounding box center [181, 148] width 85 height 10
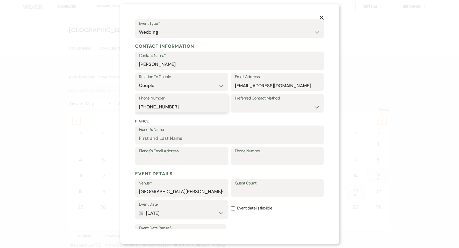
scroll to position [47, 0]
type input "614-551-4443"
click at [160, 136] on input "Fiance's Name" at bounding box center [229, 138] width 181 height 10
type input "Brock Grenci"
click at [155, 159] on input "Fiance's Email Address" at bounding box center [181, 160] width 85 height 10
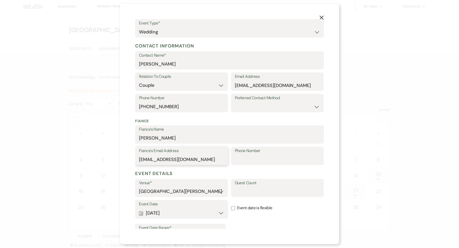
type input "grencib1@gmail.com"
click at [244, 152] on label "Phone Number" at bounding box center [277, 150] width 85 height 7
click at [244, 155] on input "Phone Number" at bounding box center [277, 160] width 85 height 10
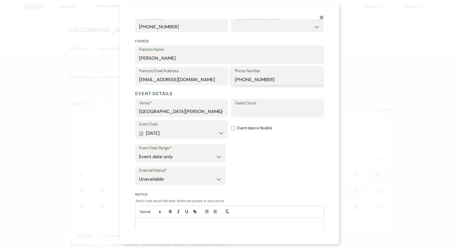
scroll to position [143, 0]
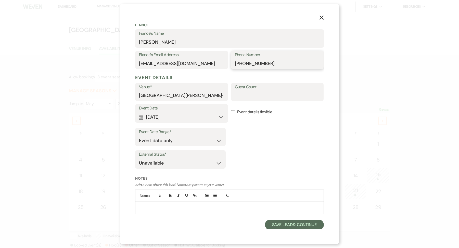
type input "724-487-4307"
click at [153, 206] on p at bounding box center [229, 208] width 181 height 6
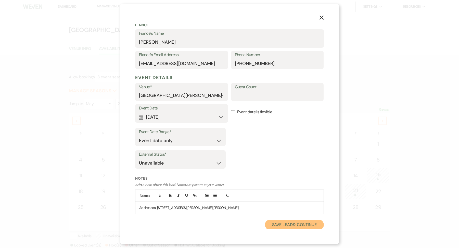
click at [292, 226] on button "Save Lead & Continue" at bounding box center [294, 225] width 59 height 10
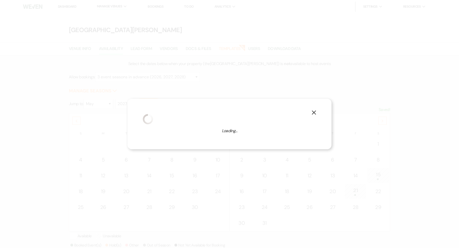
select select "1"
select select "823"
select select "false"
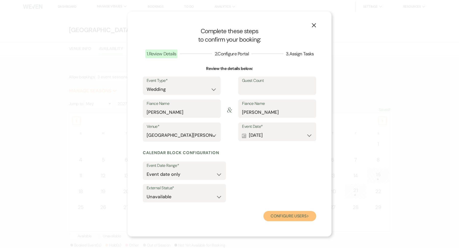
click at [287, 214] on button "Configure users Next" at bounding box center [290, 216] width 53 height 10
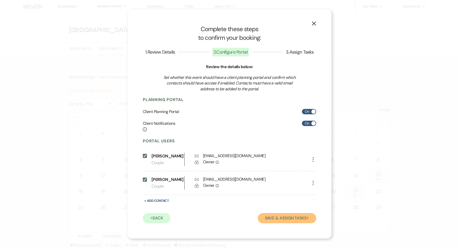
click at [269, 221] on button "Save & Assign Tasks Next" at bounding box center [287, 218] width 58 height 10
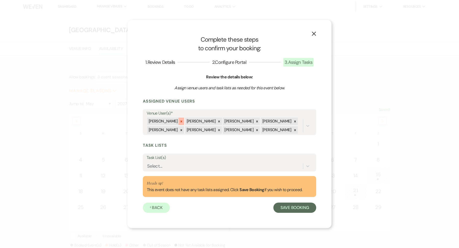
click at [180, 120] on icon at bounding box center [182, 122] width 4 height 4
click at [170, 164] on div "Select..." at bounding box center [225, 166] width 156 height 9
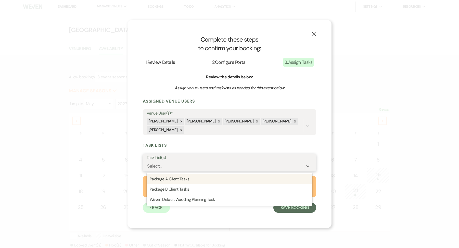
click at [170, 174] on div "Package A Client Tasks" at bounding box center [230, 179] width 166 height 10
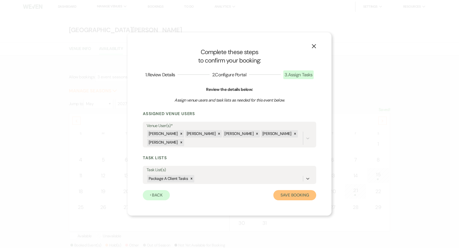
click at [293, 190] on button "Save Booking" at bounding box center [294, 195] width 43 height 10
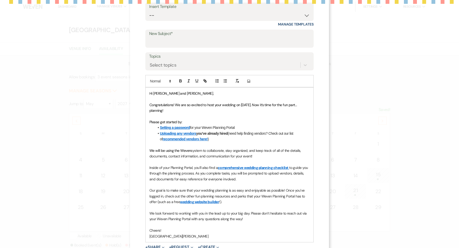
click at [194, 67] on form "Saving draft... Recipients* Event Contacts ( Katelyn Petrycki, Brock Grenci ) I…" at bounding box center [229, 132] width 168 height 305
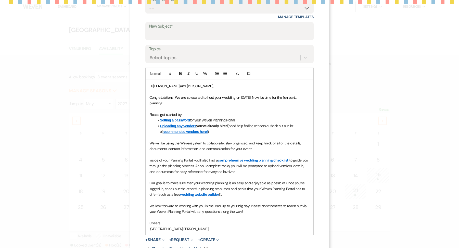
scroll to position [64, 0]
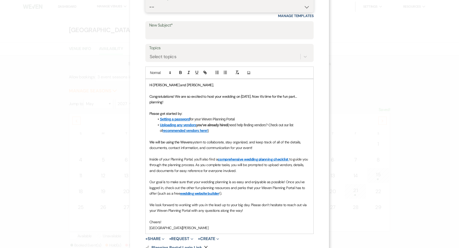
click at [178, 8] on select "-- Follow Up WWM Initial Inquiry Response Planning Portal Introduction (Booked …" at bounding box center [229, 7] width 161 height 10
select select "4633"
click at [149, 2] on select "-- Follow Up WWM Initial Inquiry Response Planning Portal Introduction (Booked …" at bounding box center [229, 7] width 161 height 10
type input "Welcome to Your Planning Portal - Let's Get Started!"
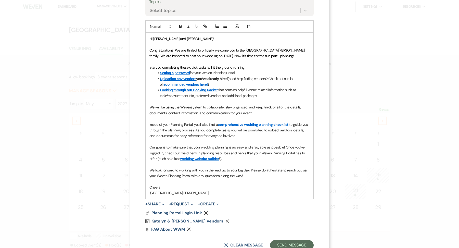
scroll to position [128, 0]
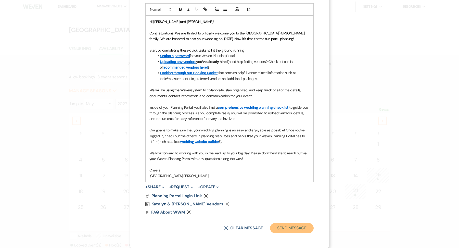
click at [296, 227] on button "Send Message" at bounding box center [292, 228] width 44 height 10
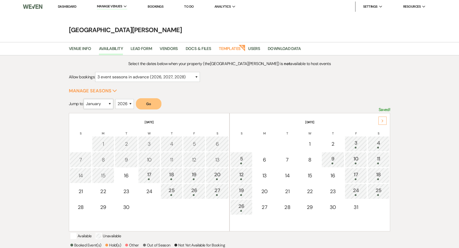
click at [98, 107] on select "January February March April May June July August September October November De…" at bounding box center [99, 104] width 30 height 10
select select "5"
click at [85, 99] on select "January February March April May June July August September October November De…" at bounding box center [99, 104] width 30 height 10
click at [123, 107] on select "2025 2026 2027 2028 2029" at bounding box center [124, 104] width 19 height 10
select select "2027"
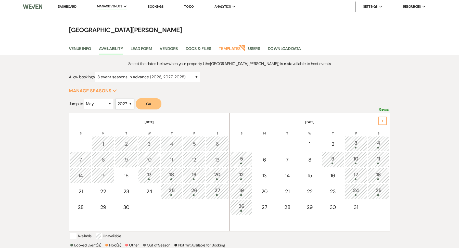
click at [116, 99] on select "2025 2026 2027 2028 2029" at bounding box center [124, 104] width 19 height 10
click at [153, 104] on button "Go" at bounding box center [149, 103] width 26 height 11
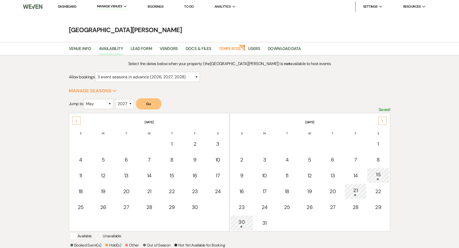
click at [247, 217] on td "30" at bounding box center [241, 222] width 23 height 15
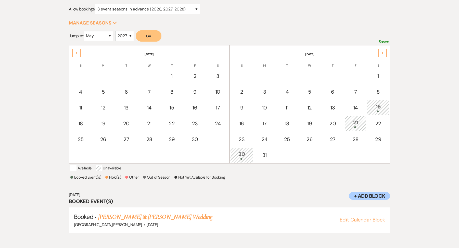
scroll to position [68, 0]
click at [179, 220] on link "[PERSON_NAME] & [PERSON_NAME] Wedding" at bounding box center [155, 216] width 114 height 9
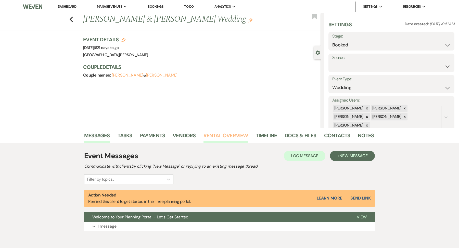
click at [235, 139] on link "Rental Overview" at bounding box center [226, 136] width 45 height 11
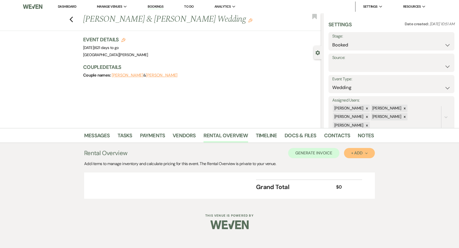
click at [366, 148] on button "+ Add Next" at bounding box center [359, 153] width 31 height 10
click at [358, 169] on button "Category" at bounding box center [357, 173] width 27 height 8
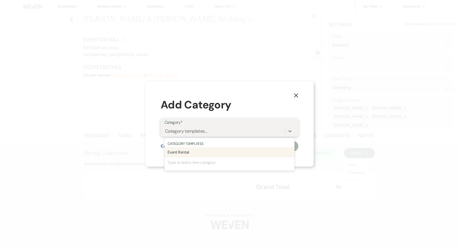
click at [279, 130] on div "Category templates..." at bounding box center [225, 131] width 121 height 9
click at [239, 153] on div "Event Rental" at bounding box center [230, 152] width 130 height 10
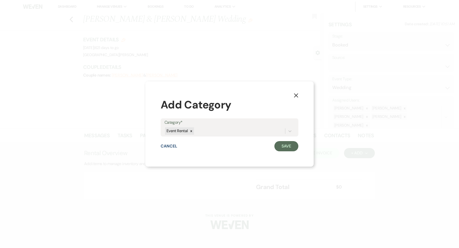
click at [304, 145] on div "X Add Category Category* Event Rental Cancel Save" at bounding box center [229, 123] width 168 height 85
click at [287, 145] on button "Save" at bounding box center [286, 146] width 24 height 10
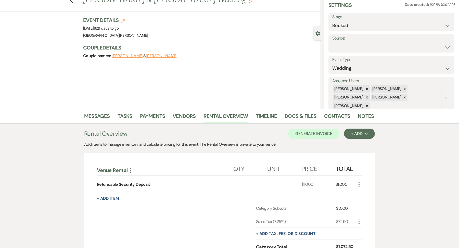
scroll to position [48, 0]
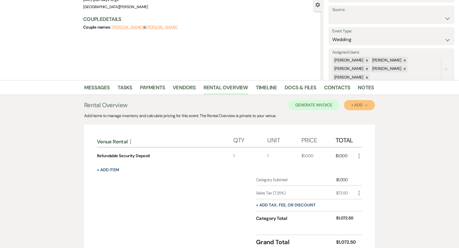
click at [358, 105] on div "+ Add Next" at bounding box center [359, 105] width 17 height 4
click at [353, 114] on button "Item" at bounding box center [357, 117] width 26 height 8
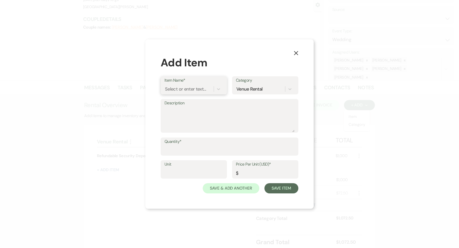
click at [189, 90] on div "Select or enter text..." at bounding box center [185, 88] width 41 height 7
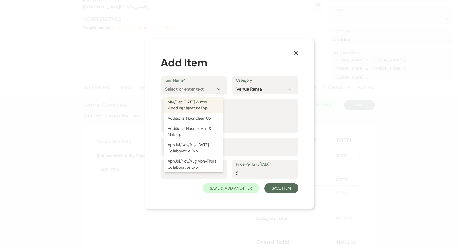
click at [299, 54] on button "X" at bounding box center [296, 52] width 8 height 9
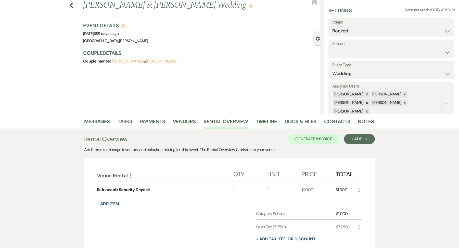
scroll to position [12, 0]
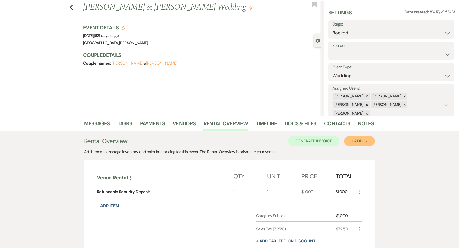
click at [350, 138] on button "+ Add Next" at bounding box center [359, 141] width 31 height 10
click at [347, 153] on button "Item" at bounding box center [357, 153] width 26 height 8
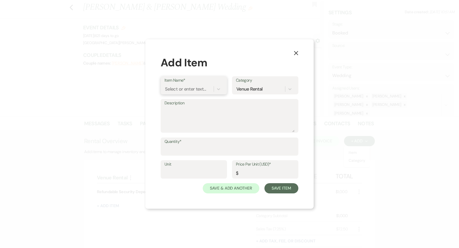
click at [194, 84] on div "Select or enter text..." at bounding box center [189, 88] width 49 height 9
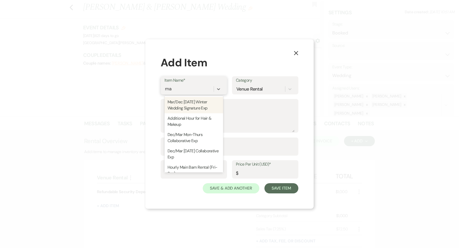
type input "may"
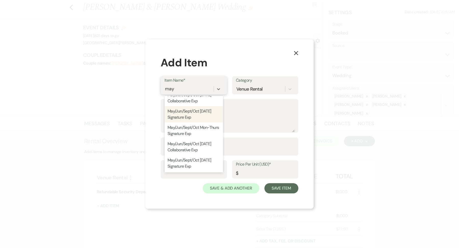
scroll to position [66, 0]
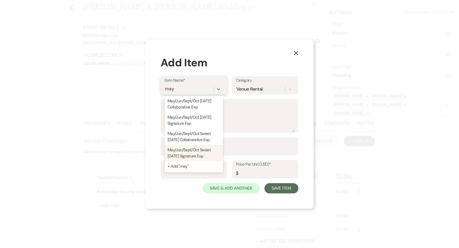
click at [199, 149] on div "May/Jun/Sept/Oct Sweet [DATE] Signature Exp" at bounding box center [194, 153] width 59 height 16
type textarea "Venue Rental: 1PM - 12AM Seating for up to 350 guests Guest tables to accommoda…"
type input "1"
type input "12800"
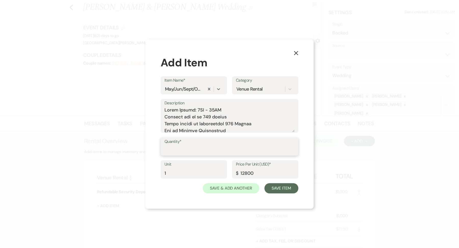
click at [197, 149] on input "Quantity*" at bounding box center [230, 150] width 130 height 10
type input "1"
click at [218, 186] on button "Save & Add Another" at bounding box center [231, 188] width 57 height 10
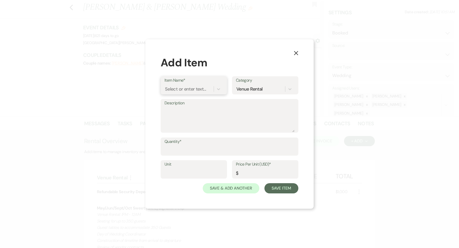
click at [183, 92] on div "Select or enter text..." at bounding box center [185, 88] width 41 height 7
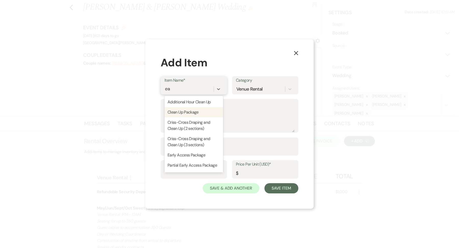
type input "ear"
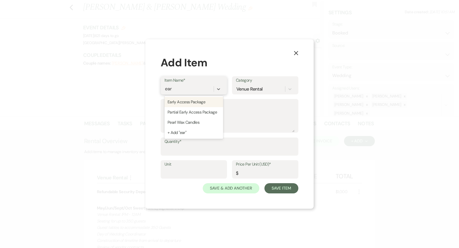
click at [190, 101] on div "Early Access Package" at bounding box center [194, 102] width 59 height 10
type textarea "- Groom’s Den and Bridal Suite access only - We will be here cleaning the other…"
type input "1"
type input "375"
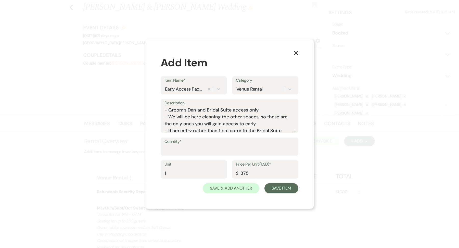
click at [161, 155] on div "Quantity*" at bounding box center [230, 146] width 138 height 18
click at [181, 150] on input "Quantity*" at bounding box center [230, 150] width 130 height 10
type input "1"
click at [289, 191] on button "Save Item" at bounding box center [282, 188] width 34 height 10
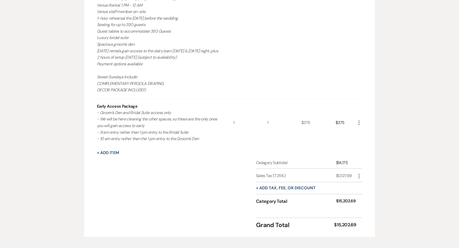
scroll to position [349, 0]
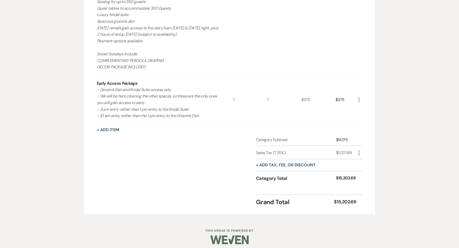
click at [361, 150] on icon "More" at bounding box center [359, 153] width 6 height 6
click at [361, 159] on button "Pencil Edit" at bounding box center [369, 163] width 27 height 8
select select "3"
select select "false"
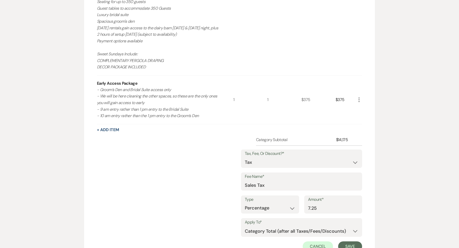
click at [270, 220] on label "Apply To*" at bounding box center [302, 222] width 114 height 7
click at [269, 226] on select "Selected Items Category Subtotal (before all Taxes/Fees/Discounts) Category Tot…" at bounding box center [302, 231] width 114 height 10
select select "0"
click at [245, 226] on select "Selected Items Category Subtotal (before all Taxes/Fees/Discounts) Category Tot…" at bounding box center [302, 231] width 114 height 10
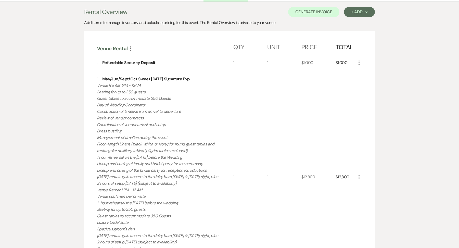
scroll to position [138, 0]
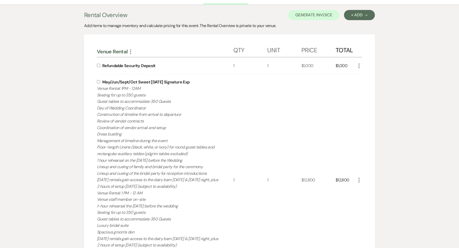
click at [98, 84] on div "May/Jun/Sept/Oct Sweet [DATE] Signature Exp Venue Rental: 1PM - 12AM Seating fo…" at bounding box center [165, 180] width 136 height 212
click at [98, 80] on input "checkbox" at bounding box center [98, 81] width 3 height 3
checkbox input "true"
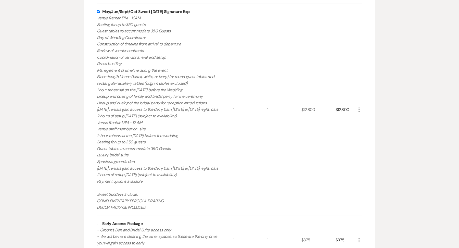
scroll to position [213, 0]
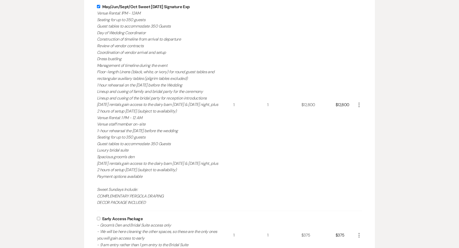
click at [99, 219] on input "checkbox" at bounding box center [98, 218] width 3 height 3
checkbox input "true"
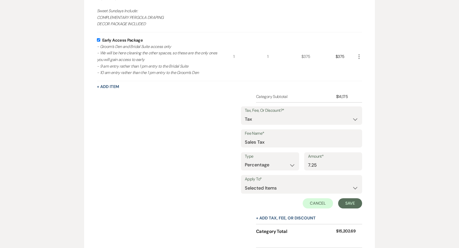
scroll to position [428, 0]
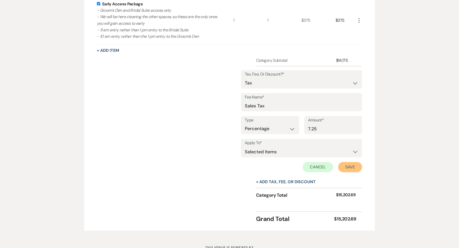
click at [355, 167] on button "Save" at bounding box center [350, 167] width 24 height 10
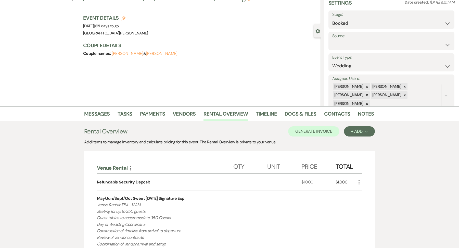
scroll to position [31, 0]
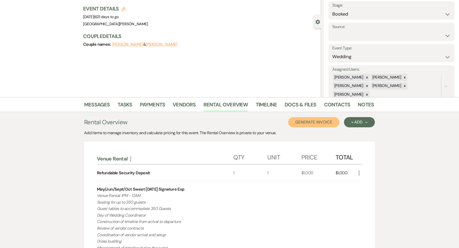
click at [323, 120] on button "Generate Invoice" at bounding box center [313, 122] width 51 height 10
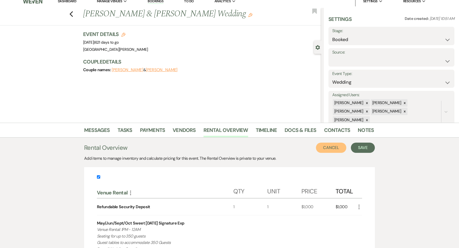
scroll to position [0, 0]
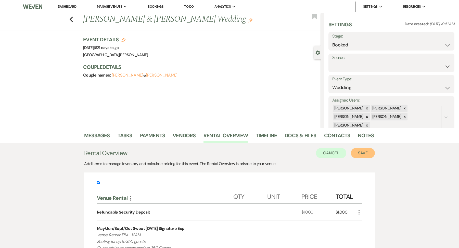
click at [367, 153] on button "Save" at bounding box center [363, 153] width 24 height 10
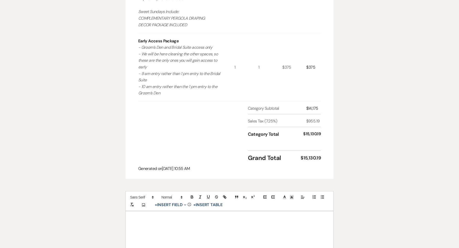
scroll to position [463, 0]
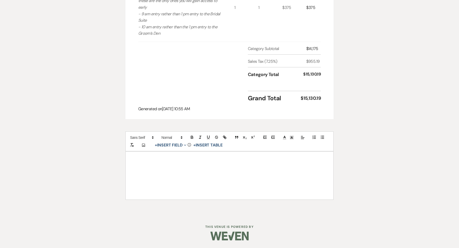
click at [139, 183] on div at bounding box center [230, 176] width 208 height 48
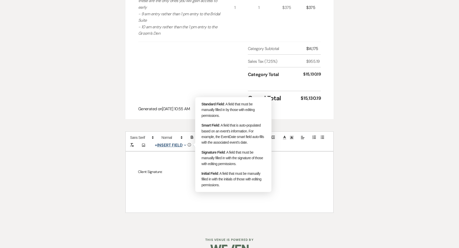
click at [174, 147] on button "+ Insert Field Expand" at bounding box center [170, 145] width 35 height 6
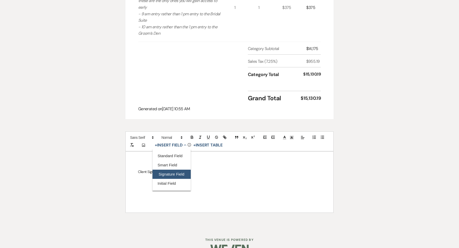
click at [171, 171] on button "Signature Field" at bounding box center [172, 174] width 38 height 9
select select "signatureField"
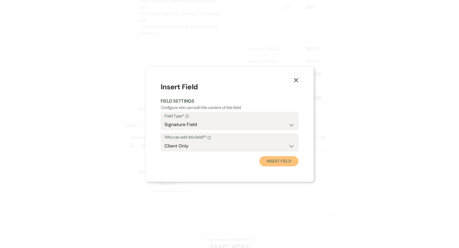
click at [283, 163] on button "Insert Field" at bounding box center [278, 161] width 39 height 10
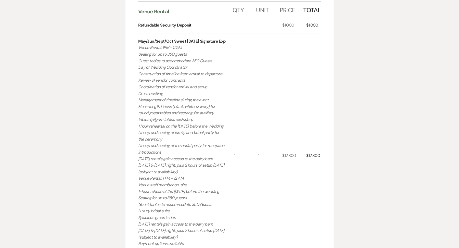
scroll to position [0, 0]
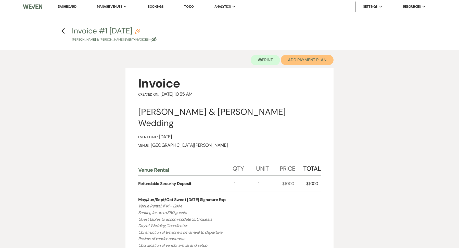
click at [305, 57] on button "Add Payment Plan" at bounding box center [307, 60] width 53 height 10
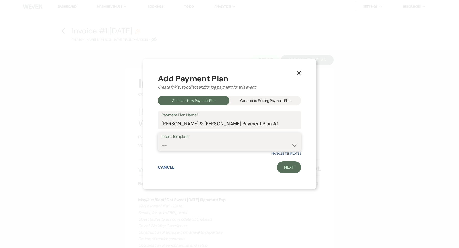
click at [213, 142] on select "-- Regular Payment Plan: Deposit & Security Deposit, 4 Payments Security Deposi…" at bounding box center [230, 145] width 136 height 10
select select "347"
click at [162, 140] on select "-- Regular Payment Plan: Deposit & Security Deposit, 4 Payments Security Deposi…" at bounding box center [230, 145] width 136 height 10
click at [293, 172] on link "Next" at bounding box center [289, 167] width 24 height 12
select select "28647"
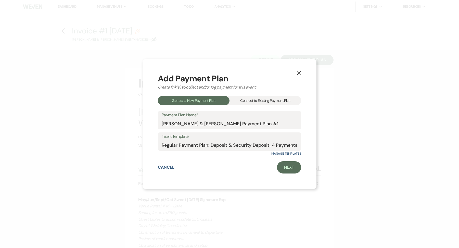
select select "2"
select select "flat"
select select "true"
select select "client"
select select "weeks"
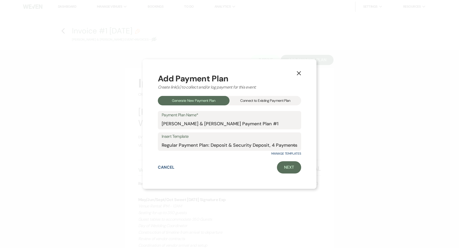
select select "client"
select select "days"
select select "2"
select select "percentage"
select select "true"
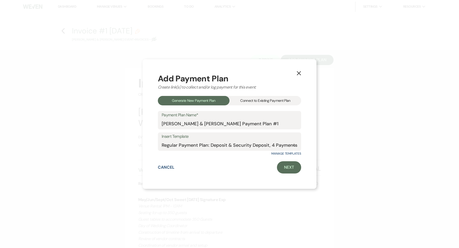
select select "client"
select select "weeks"
select select "client"
select select "days"
select select "2"
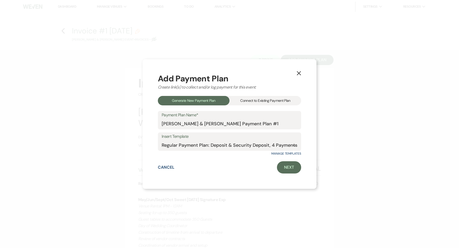
select select "percentage"
select select "true"
select select "client"
select select "weeks"
select select "client"
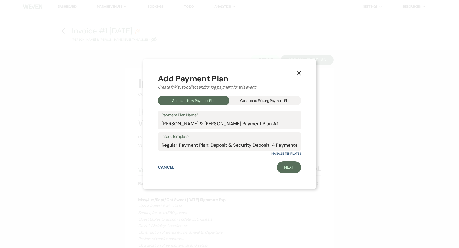
select select "days"
select select "2"
select select "percentage"
select select "true"
select select "client"
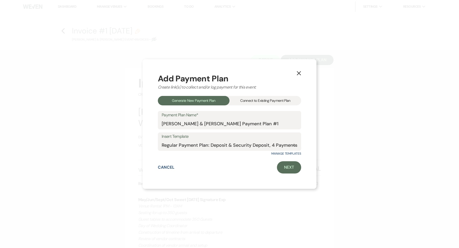
select select "weeks"
select select "client"
select select "days"
select select "2"
select select "percentage"
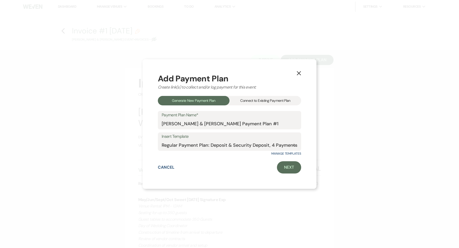
select select "true"
select select "client"
select select "days"
select select "client"
select select "weeks"
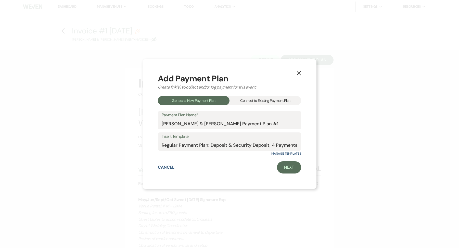
select select "2"
select select "flat"
select select "true"
select select "client"
select select "days"
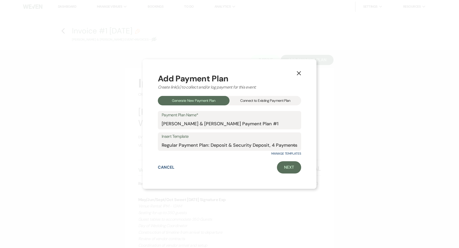
select select "client"
select select "weeks"
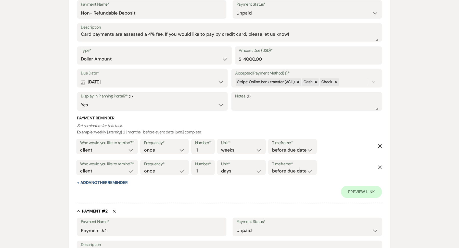
scroll to position [160, 0]
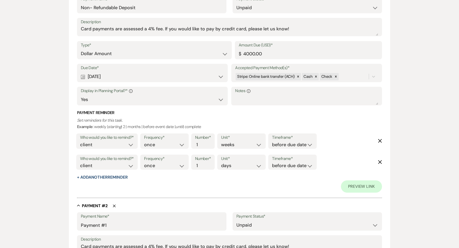
click at [131, 74] on div "Calendar Sep 22, 2025 Expand" at bounding box center [152, 77] width 143 height 10
select select "week"
select select "afterBookedDate"
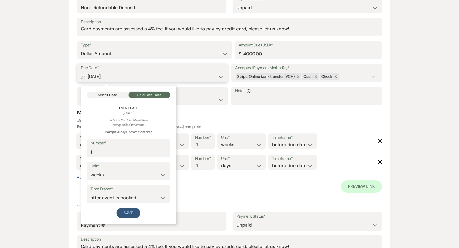
click at [114, 93] on button "Select Date" at bounding box center [108, 95] width 42 height 7
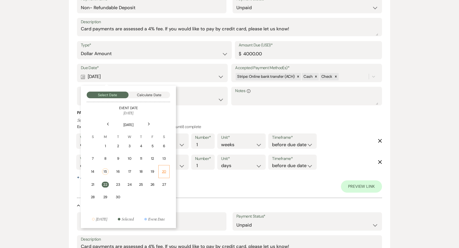
click at [164, 171] on div "20" at bounding box center [164, 171] width 5 height 5
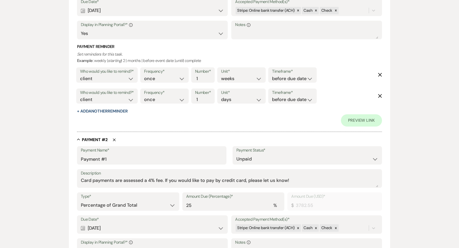
scroll to position [229, 0]
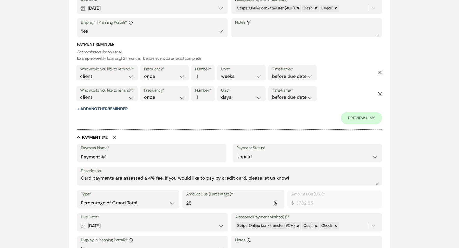
click at [102, 224] on div "Calendar Nov 15, 2025 Expand" at bounding box center [152, 226] width 143 height 10
select select "month"
select select "afterBookedDate"
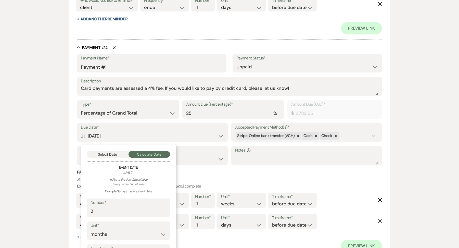
scroll to position [335, 0]
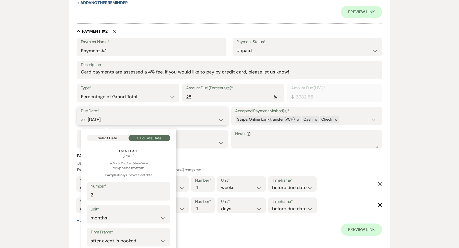
click at [114, 139] on button "Select Date" at bounding box center [108, 138] width 42 height 7
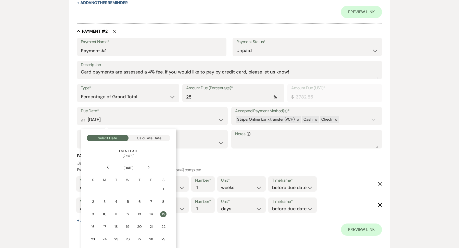
click at [147, 168] on div "Next" at bounding box center [149, 167] width 8 height 8
click at [148, 168] on icon "Next" at bounding box center [149, 167] width 3 height 3
click at [141, 185] on td "1" at bounding box center [140, 189] width 11 height 12
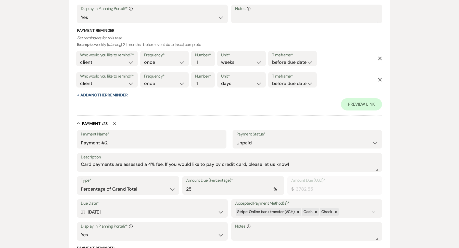
scroll to position [466, 0]
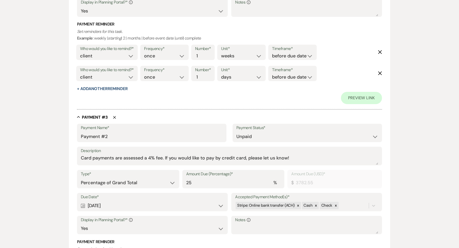
click at [104, 209] on div "Calendar Sep 30, 2026 Expand" at bounding box center [152, 206] width 143 height 10
select select "month"
select select "beforeEventDate"
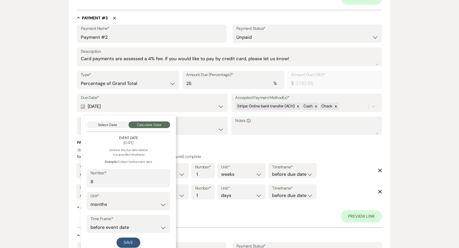
scroll to position [569, 0]
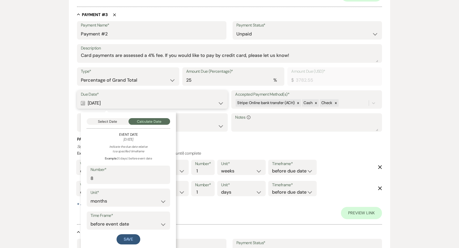
click at [114, 119] on button "Select Date" at bounding box center [108, 121] width 42 height 7
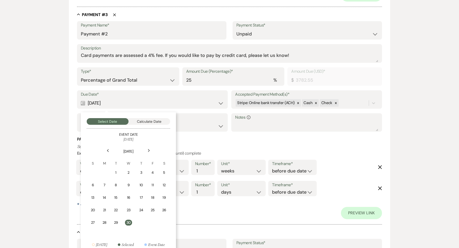
click at [108, 151] on icon "Previous" at bounding box center [108, 150] width 3 height 3
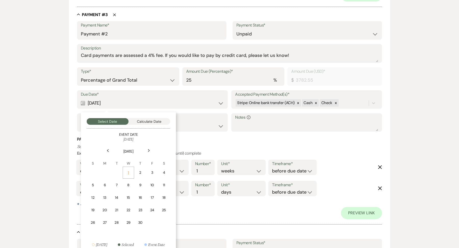
click at [130, 170] on div "1" at bounding box center [128, 172] width 5 height 5
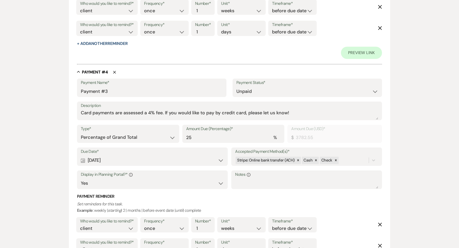
scroll to position [736, 0]
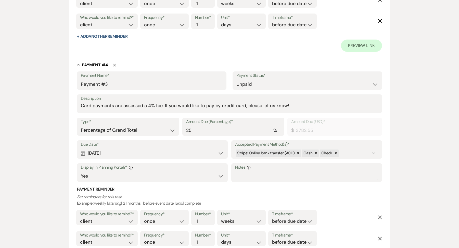
click at [106, 152] on div "Calendar Nov 30, 2026 Expand" at bounding box center [152, 153] width 143 height 10
select select "month"
select select "beforeEventDate"
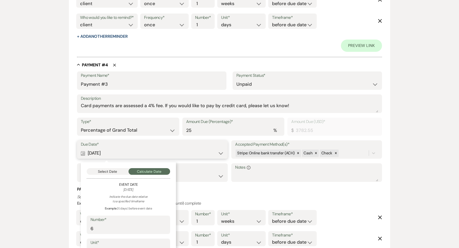
click at [109, 169] on button "Select Date" at bounding box center [108, 171] width 42 height 7
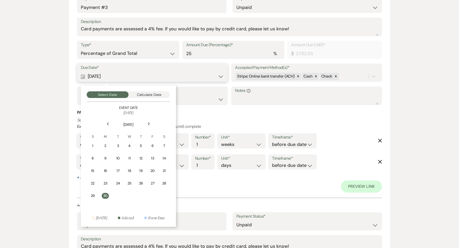
scroll to position [816, 0]
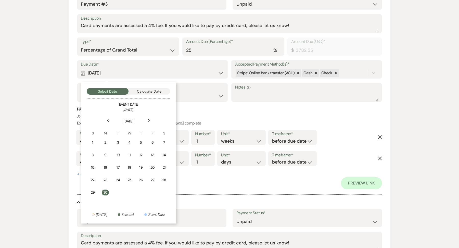
click at [103, 115] on th "[DATE]" at bounding box center [128, 117] width 82 height 11
click at [107, 121] on icon "Previous" at bounding box center [108, 120] width 3 height 3
click at [112, 145] on td "1" at bounding box center [116, 142] width 11 height 12
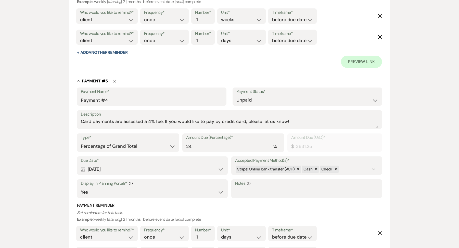
scroll to position [942, 0]
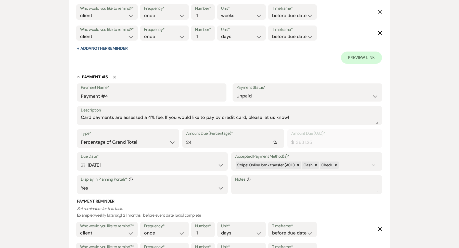
click at [115, 157] on label "Due Date*" at bounding box center [152, 156] width 143 height 7
click at [112, 165] on div "Calendar Mar 01, 2027 Expand" at bounding box center [152, 165] width 143 height 10
select select "day"
select select "beforeEventDate"
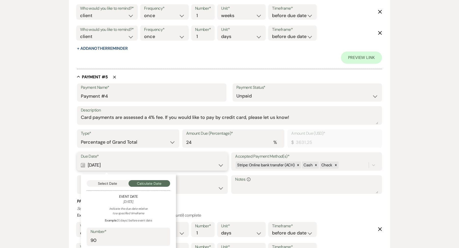
click at [110, 183] on button "Select Date" at bounding box center [108, 183] width 42 height 7
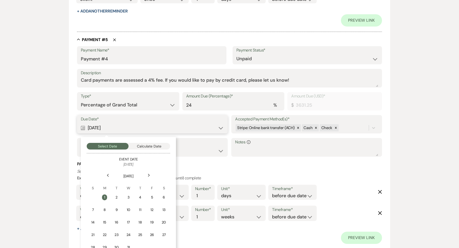
scroll to position [989, 0]
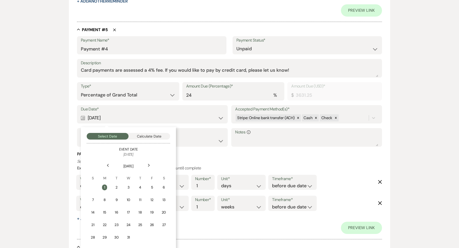
click at [110, 164] on div "Previous" at bounding box center [108, 165] width 8 height 8
click at [106, 185] on div "1" at bounding box center [105, 187] width 5 height 5
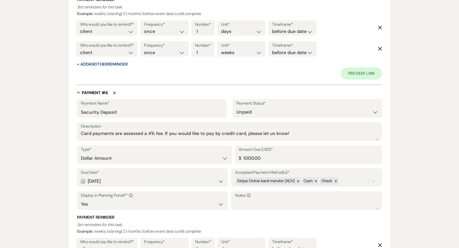
scroll to position [1155, 0]
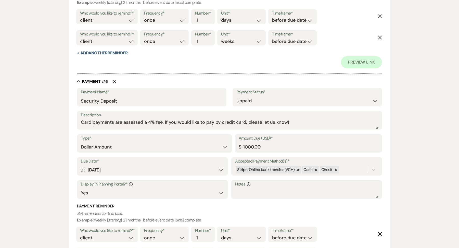
click at [109, 167] on div "Calendar Mar 01, 2027 Expand" at bounding box center [152, 170] width 143 height 10
select select "day"
select select "beforeEventDate"
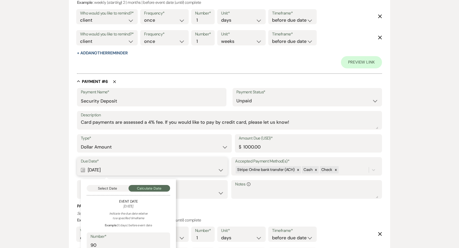
click at [106, 185] on button "Select Date" at bounding box center [108, 188] width 42 height 7
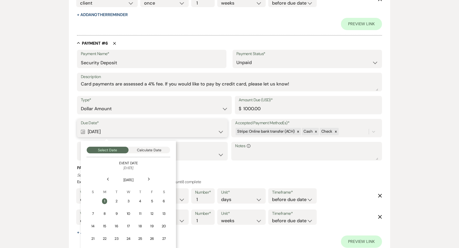
scroll to position [1195, 0]
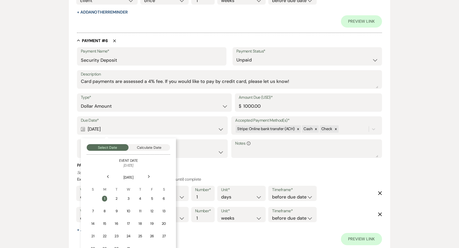
click at [109, 175] on icon "Previous" at bounding box center [108, 176] width 3 height 3
click at [105, 194] on td "1" at bounding box center [104, 199] width 11 height 12
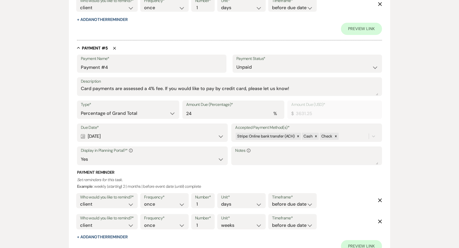
scroll to position [940, 0]
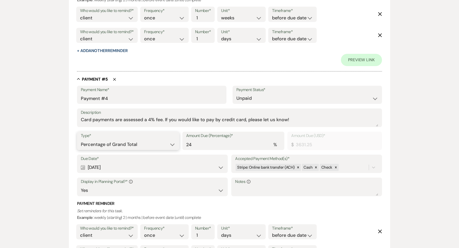
click at [141, 145] on select "Dollar Amount Percentage of Grand Total" at bounding box center [128, 145] width 95 height 10
select select "flat"
click at [81, 140] on select "Dollar Amount Percentage of Grand Total" at bounding box center [128, 145] width 95 height 10
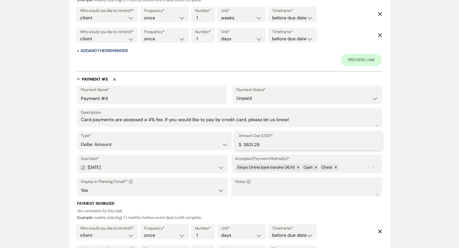
drag, startPoint x: 286, startPoint y: 146, endPoint x: 208, endPoint y: 145, distance: 78.3
click at [208, 146] on div "Type* Dollar Amount Percentage of Grand Total Amount Due (USD)* $ 3631.25" at bounding box center [229, 143] width 305 height 23
drag, startPoint x: 264, startPoint y: 141, endPoint x: 274, endPoint y: 147, distance: 12.0
click at [274, 147] on input "2532.55" at bounding box center [309, 145] width 140 height 10
type input "2532.55"
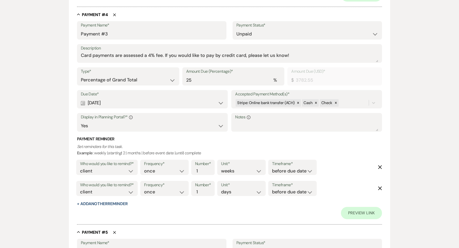
scroll to position [752, 0]
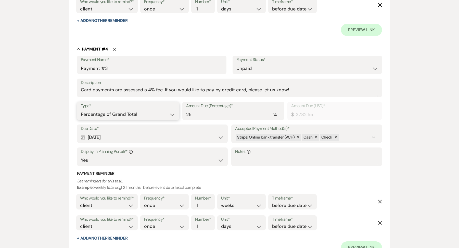
click at [148, 116] on select "Dollar Amount Percentage of Grand Total" at bounding box center [128, 114] width 95 height 10
select select "flat"
click at [81, 109] on select "Dollar Amount Percentage of Grand Total" at bounding box center [128, 114] width 95 height 10
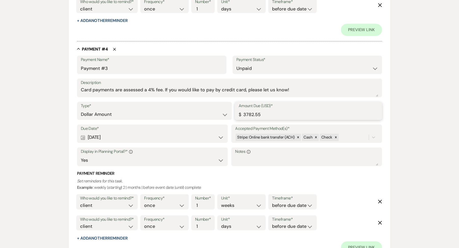
drag, startPoint x: 299, startPoint y: 119, endPoint x: 227, endPoint y: 112, distance: 72.8
click at [227, 112] on div "Type* Dollar Amount Percentage of Grand Total Amount Due (USD)* $ 3782.55" at bounding box center [229, 113] width 305 height 23
paste input "253"
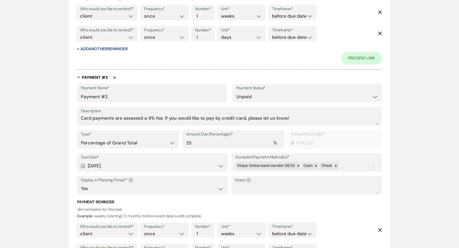
scroll to position [514, 0]
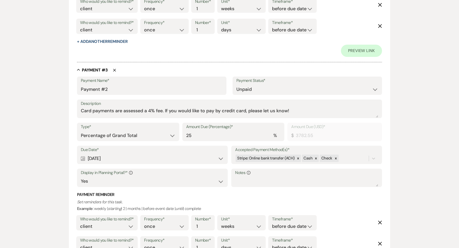
type input "2532.55"
click at [130, 140] on div "Type* Dollar Amount Percentage of Grand Total" at bounding box center [128, 132] width 102 height 18
click at [124, 136] on select "Dollar Amount Percentage of Grand Total" at bounding box center [128, 136] width 95 height 10
select select "flat"
click at [81, 131] on select "Dollar Amount Percentage of Grand Total" at bounding box center [128, 136] width 95 height 10
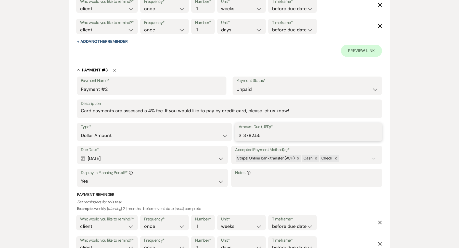
drag, startPoint x: 289, startPoint y: 132, endPoint x: 289, endPoint y: 137, distance: 5.9
click at [289, 137] on input "3782.55" at bounding box center [309, 136] width 140 height 10
paste input "253"
type input "2532.55"
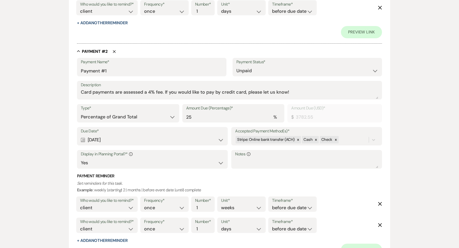
scroll to position [283, 0]
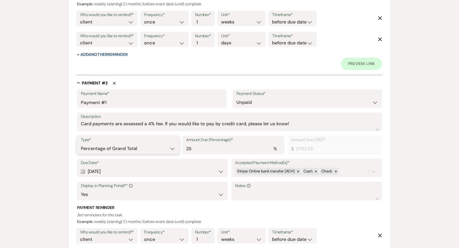
click at [154, 144] on select "Dollar Amount Percentage of Grand Total" at bounding box center [128, 149] width 95 height 10
select select "flat"
click at [81, 144] on select "Dollar Amount Percentage of Grand Total" at bounding box center [128, 149] width 95 height 10
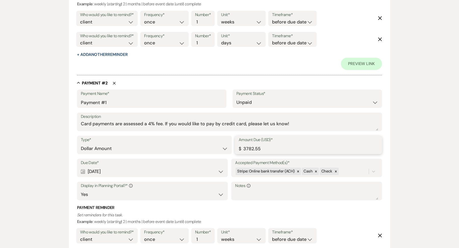
drag, startPoint x: 286, startPoint y: 148, endPoint x: 238, endPoint y: 148, distance: 48.0
click at [238, 148] on div "Amount Due (USD)* $ 3782.55" at bounding box center [308, 145] width 147 height 18
paste input "253"
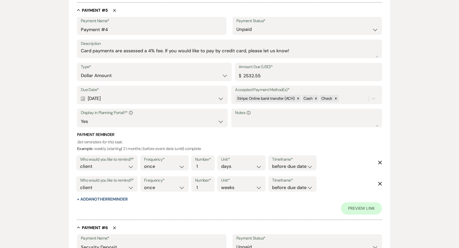
scroll to position [1006, 0]
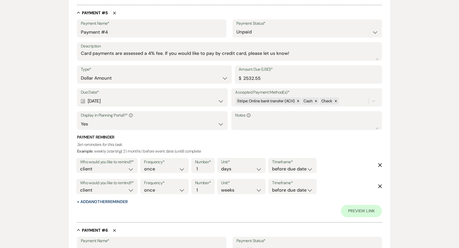
type input "2532.55"
click at [269, 77] on input "2532.55" at bounding box center [309, 78] width 140 height 10
type input "2532.54"
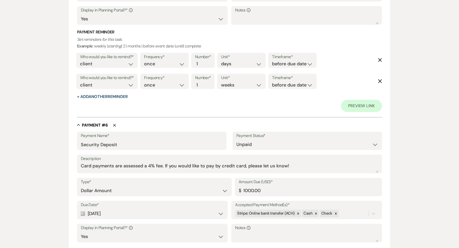
scroll to position [1258, 0]
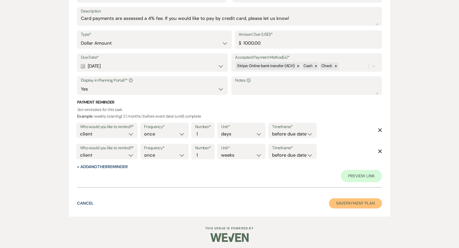
click at [361, 202] on button "Save Payment Plan" at bounding box center [355, 203] width 53 height 10
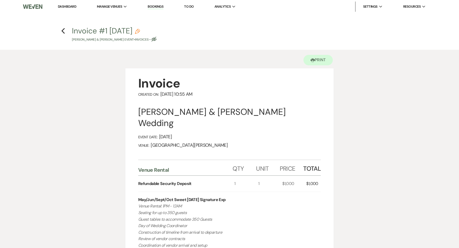
click at [60, 31] on h4 "Previous Invoice #1 9-15-2025 Pencil Katelyn Petrycki & Brock Grenci's Event • …" at bounding box center [229, 34] width 367 height 17
click at [63, 31] on icon "Previous" at bounding box center [63, 31] width 4 height 6
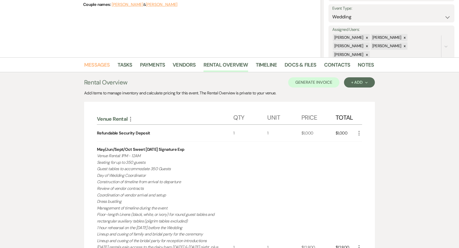
click at [104, 63] on link "Messages" at bounding box center [97, 66] width 26 height 11
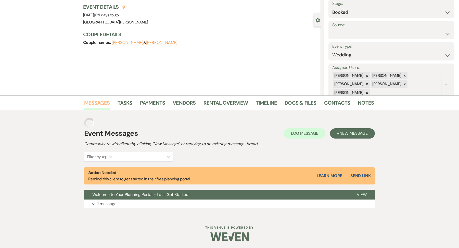
scroll to position [22, 0]
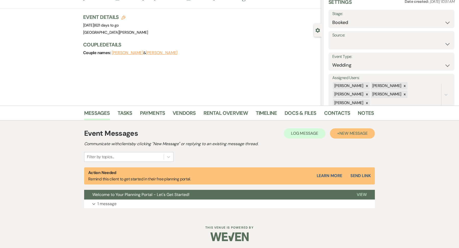
click at [355, 132] on span "New Message" at bounding box center [354, 133] width 28 height 5
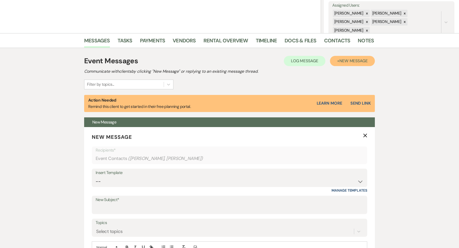
scroll to position [107, 0]
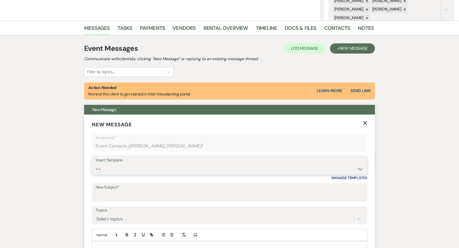
click at [140, 168] on select "-- Follow Up WWM Initial Inquiry Response Planning Portal Introduction (Booked …" at bounding box center [230, 169] width 268 height 10
select select "4637"
click at [96, 164] on select "-- Follow Up WWM Initial Inquiry Response Planning Portal Introduction (Booked …" at bounding box center [230, 169] width 268 height 10
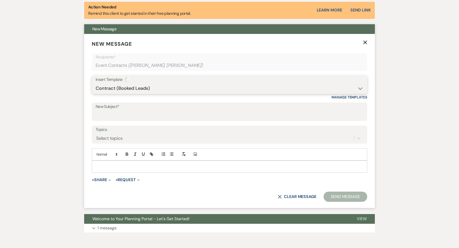
type input "Your Contract for White Willow Meadows!"
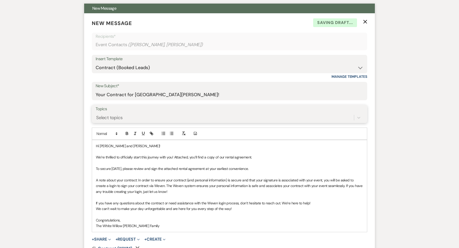
click at [117, 116] on div "Select topics" at bounding box center [109, 117] width 27 height 7
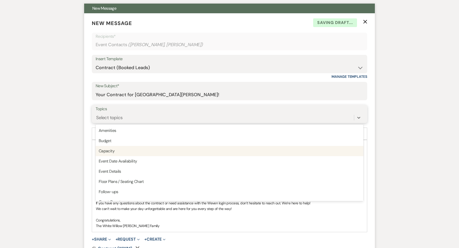
scroll to position [129, 0]
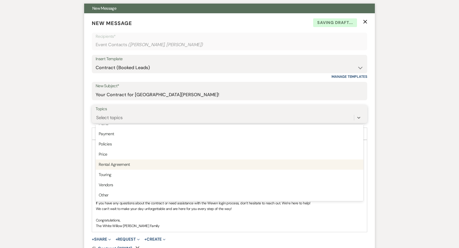
click at [114, 160] on div "Rental Agreement" at bounding box center [230, 164] width 268 height 10
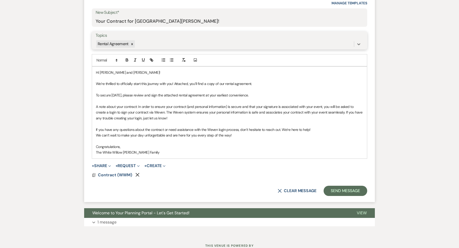
scroll to position [288, 0]
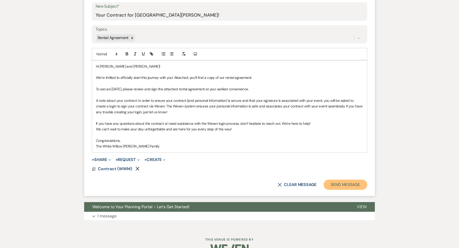
click at [342, 187] on button "Send Message" at bounding box center [346, 185] width 44 height 10
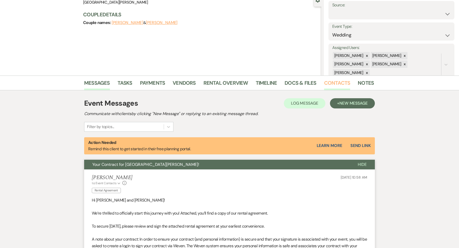
scroll to position [52, 0]
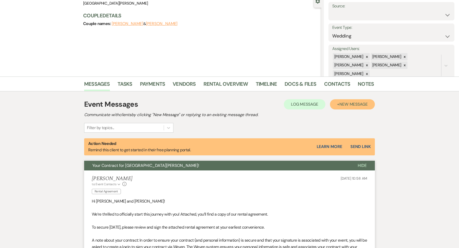
click at [351, 103] on span "New Message" at bounding box center [354, 104] width 28 height 5
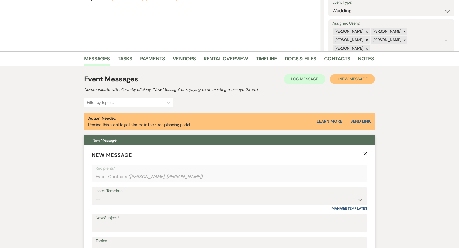
scroll to position [133, 0]
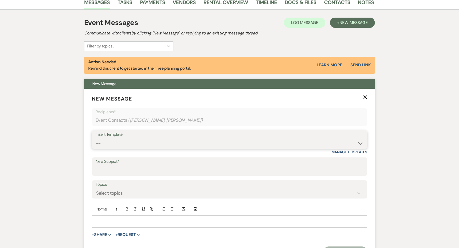
click at [120, 145] on select "-- Follow Up WWM Initial Inquiry Response Planning Portal Introduction (Booked …" at bounding box center [230, 143] width 268 height 10
select select "5027"
click at [96, 138] on select "-- Follow Up WWM Initial Inquiry Response Planning Portal Introduction (Booked …" at bounding box center [230, 143] width 268 height 10
type input "Your Invoice & Payment Plan for White Willow Meadows!"
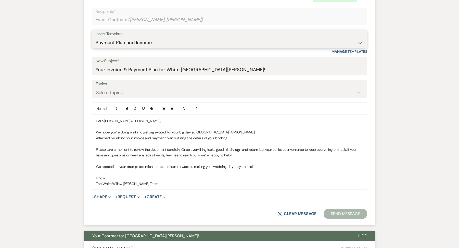
scroll to position [237, 0]
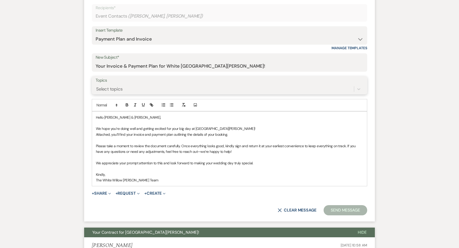
click at [114, 93] on div "Select topics" at bounding box center [230, 89] width 268 height 10
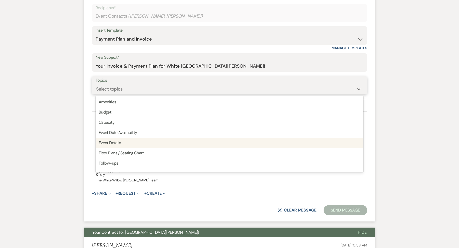
scroll to position [129, 0]
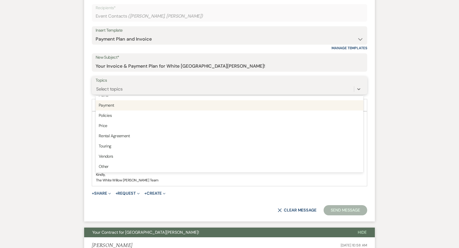
click at [108, 105] on div "Payment" at bounding box center [230, 105] width 268 height 10
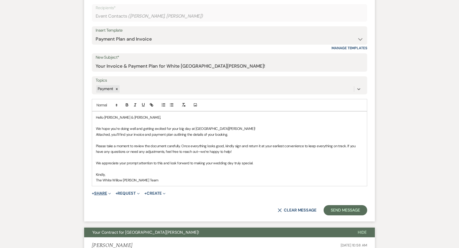
click at [100, 191] on button "+ Share Expand" at bounding box center [101, 193] width 19 height 4
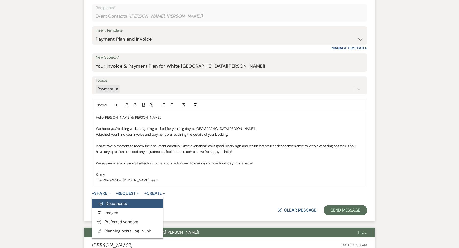
click at [104, 199] on button "Doc Upload Documents" at bounding box center [127, 203] width 71 height 9
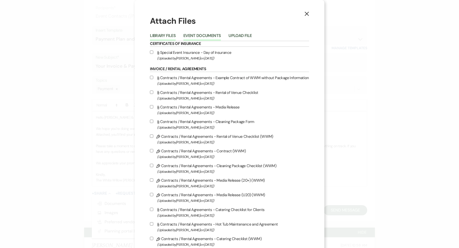
click at [208, 34] on button "Event Documents" at bounding box center [201, 37] width 37 height 7
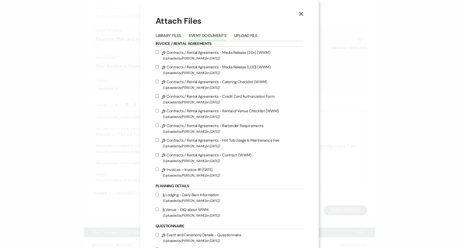
scroll to position [43, 0]
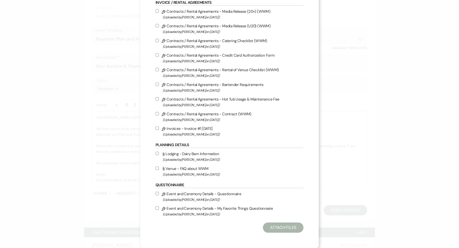
click at [200, 134] on span "(Uploaded by Ashley Norman on Sep 15th, 2025 )" at bounding box center [233, 134] width 141 height 6
click at [159, 130] on input "Pencil Invoices - Invoice #1 9-15-2025 (Uploaded by Ashley Norman on Sep 15th, …" at bounding box center [157, 128] width 3 height 3
checkbox input "true"
click at [269, 227] on button "Attach Files" at bounding box center [283, 227] width 41 height 10
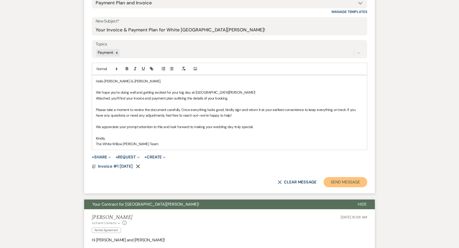
click at [357, 186] on button "Send Message" at bounding box center [346, 182] width 44 height 10
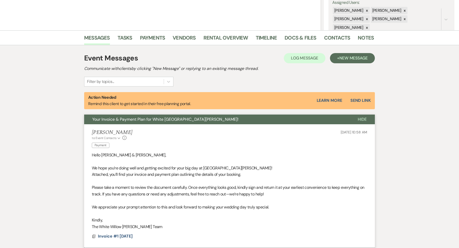
scroll to position [0, 0]
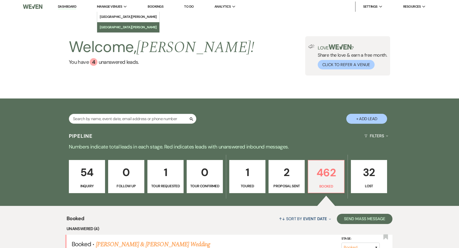
click at [112, 26] on li "[GEOGRAPHIC_DATA][PERSON_NAME]" at bounding box center [128, 27] width 57 height 5
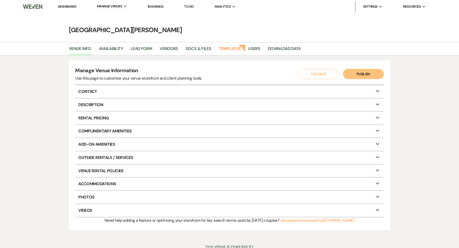
click at [103, 55] on div "Venue Info Availability Lead Form Vendors Docs & Files Templates New Users Down…" at bounding box center [229, 138] width 459 height 193
click at [110, 47] on link "Availability" at bounding box center [111, 50] width 24 height 10
select select "3"
select select "2026"
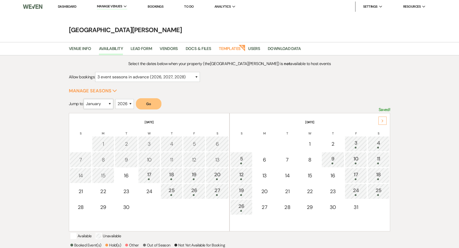
click at [97, 103] on select "January February March April May June July August September October November De…" at bounding box center [99, 104] width 30 height 10
click at [85, 99] on select "January February March April May June July August September October November De…" at bounding box center [99, 104] width 30 height 10
click at [110, 110] on div "January February March April May June July August September October November De…" at bounding box center [99, 106] width 30 height 14
click at [107, 105] on select "January February March April May June July August September October November De…" at bounding box center [99, 104] width 30 height 10
select select "12"
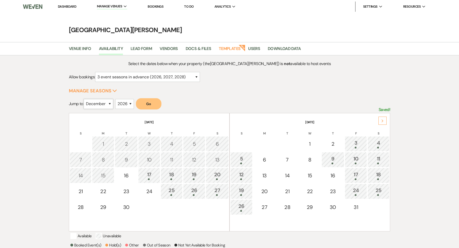
click at [85, 99] on select "January February March April May June July August September October November De…" at bounding box center [99, 104] width 30 height 10
click at [153, 102] on button "Go" at bounding box center [149, 103] width 26 height 11
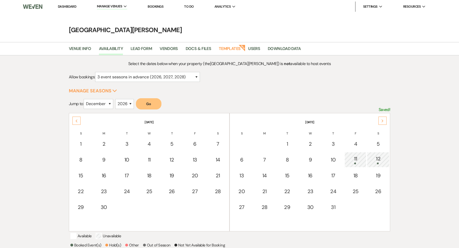
click at [357, 160] on div "11" at bounding box center [355, 159] width 16 height 9
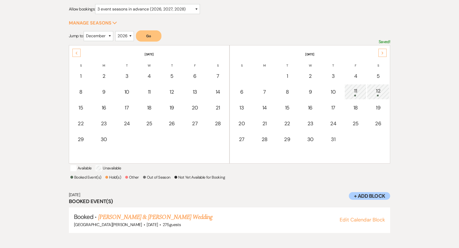
scroll to position [68, 0]
click at [168, 221] on link "Anjuli Anderson & Luke Capehart Wedding" at bounding box center [155, 216] width 114 height 9
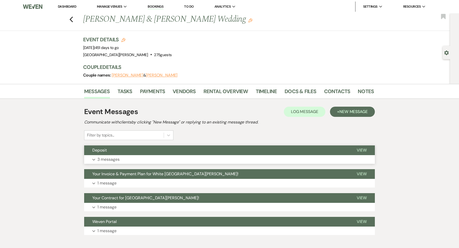
click at [130, 156] on button "Expand 3 messages" at bounding box center [229, 159] width 291 height 9
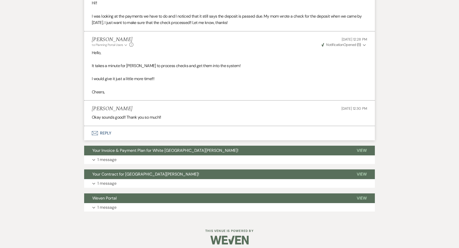
scroll to position [181, 0]
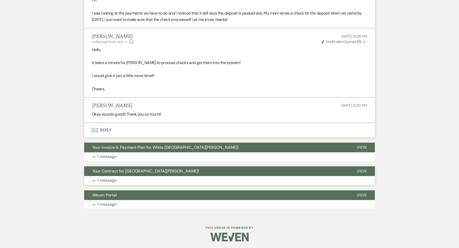
click at [115, 177] on p "1 message" at bounding box center [106, 180] width 19 height 7
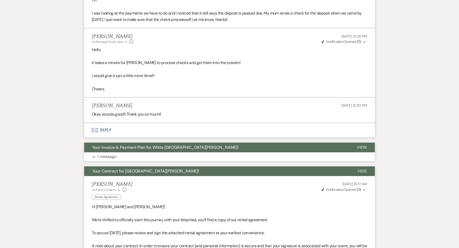
click at [113, 156] on p "1 message" at bounding box center [106, 156] width 19 height 7
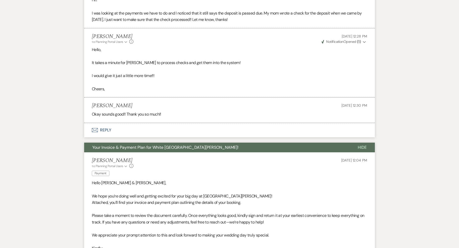
scroll to position [0, 0]
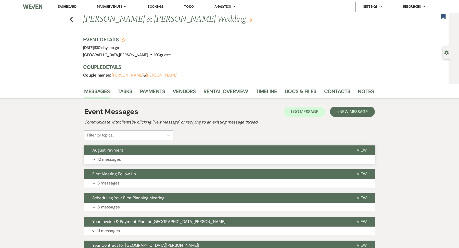
click at [141, 162] on button "Expand 12 messages" at bounding box center [229, 159] width 291 height 9
